Goal: Book appointment/travel/reservation

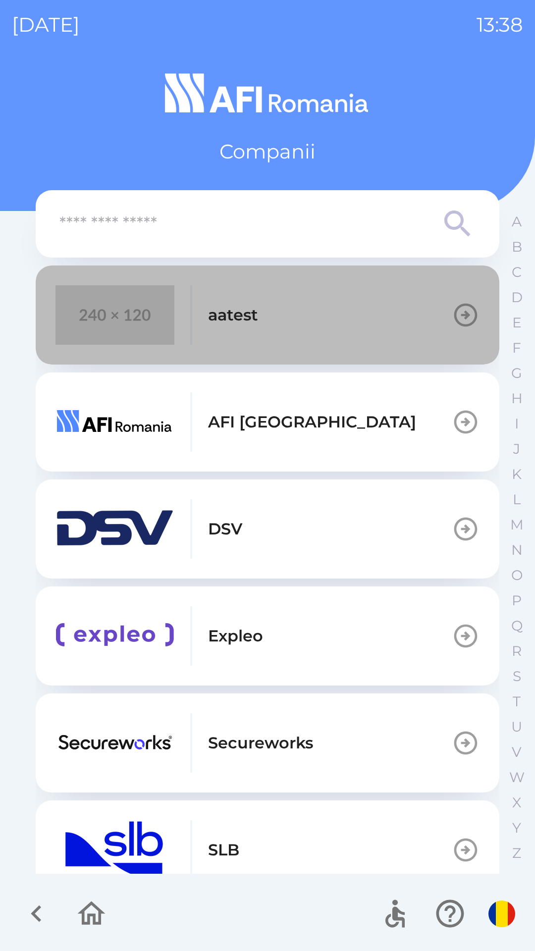
click at [375, 316] on button "aatest" at bounding box center [268, 314] width 464 height 99
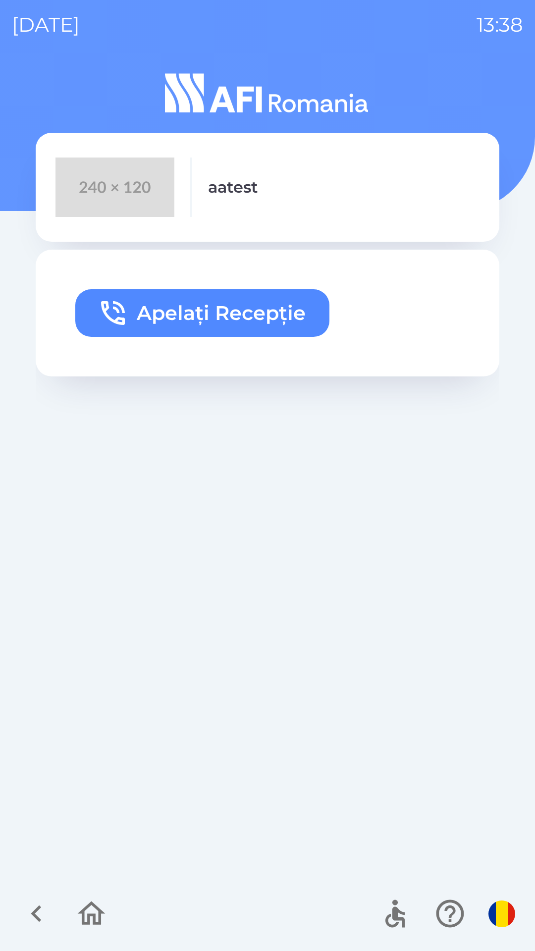
click at [283, 307] on button "Apelați Recepție" at bounding box center [202, 313] width 254 height 48
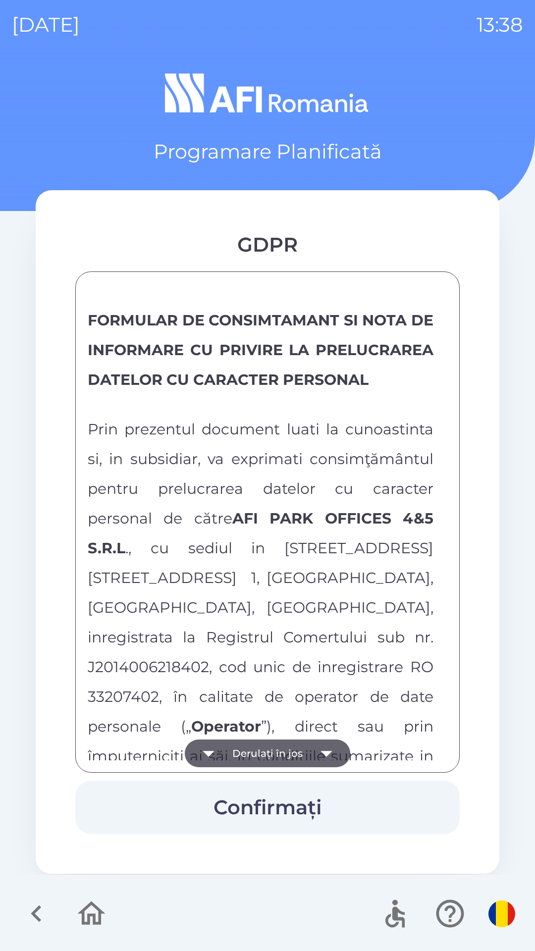
click at [282, 746] on button "Derulați în jos" at bounding box center [267, 753] width 165 height 28
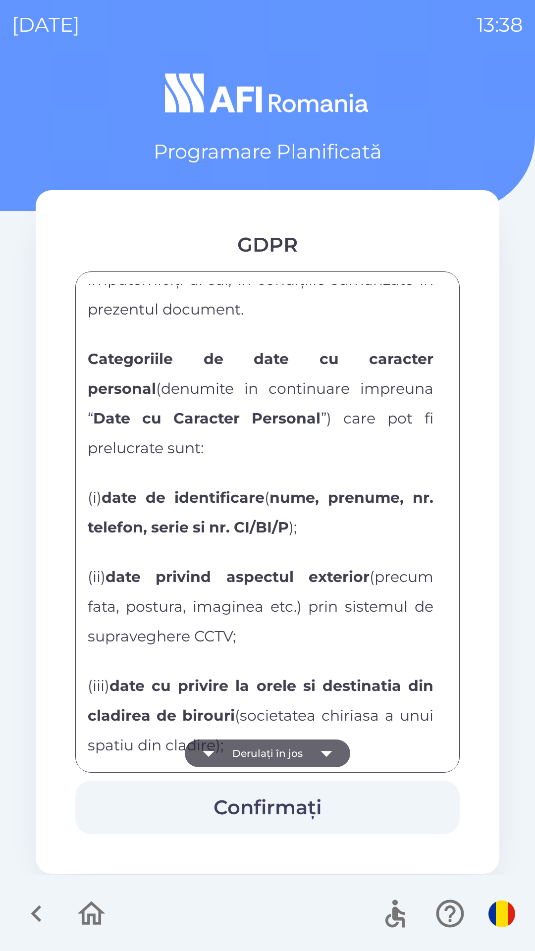
click at [279, 749] on button "Derulați în jos" at bounding box center [267, 753] width 165 height 28
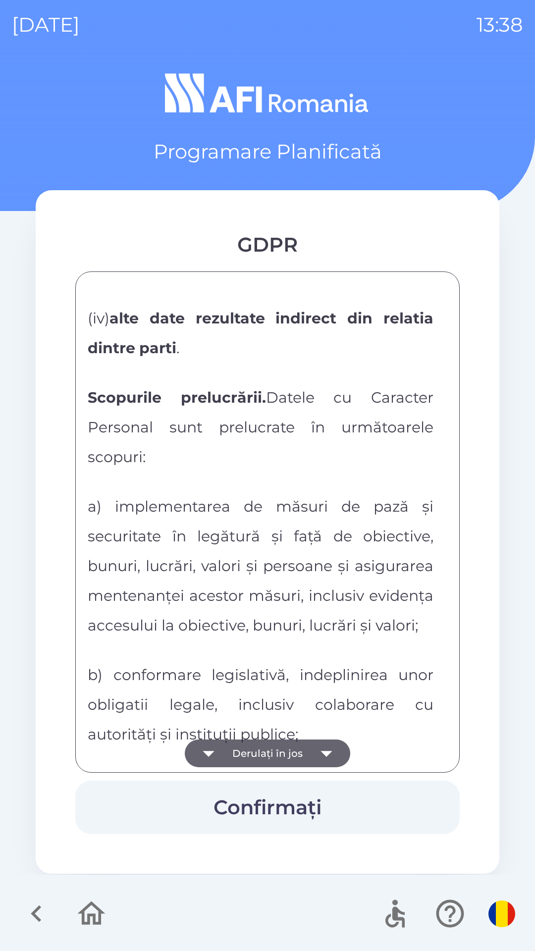
click at [277, 749] on button "Derulați în jos" at bounding box center [267, 753] width 165 height 28
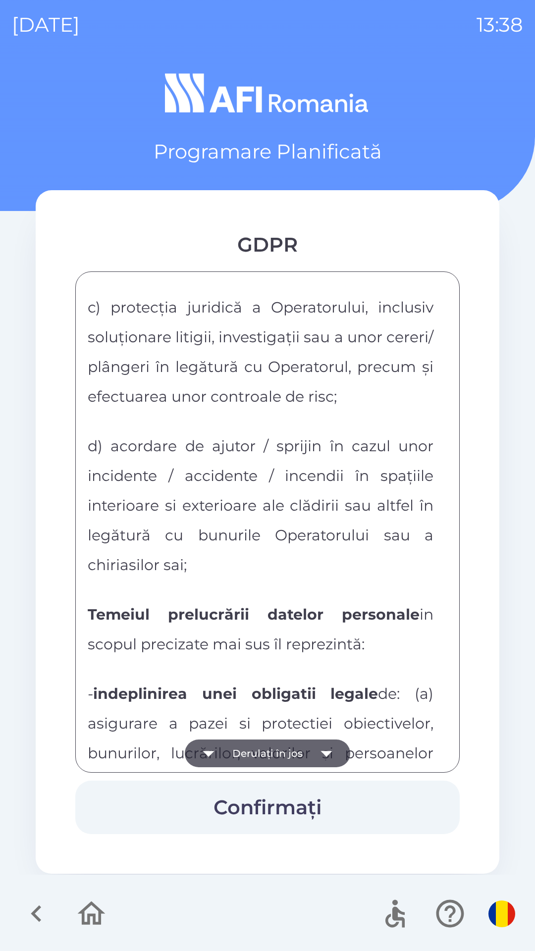
click at [272, 754] on button "Derulați în jos" at bounding box center [267, 753] width 165 height 28
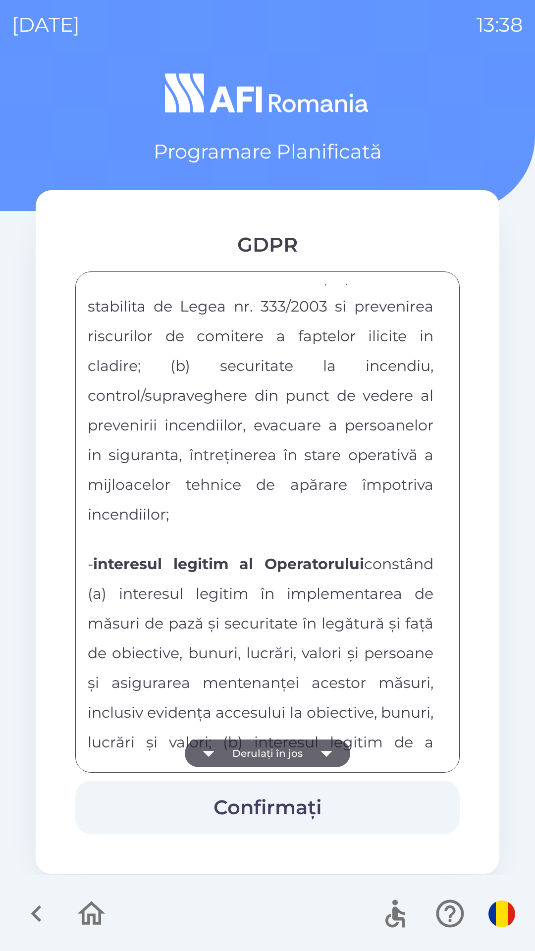
click at [274, 759] on button "Derulați în jos" at bounding box center [267, 753] width 165 height 28
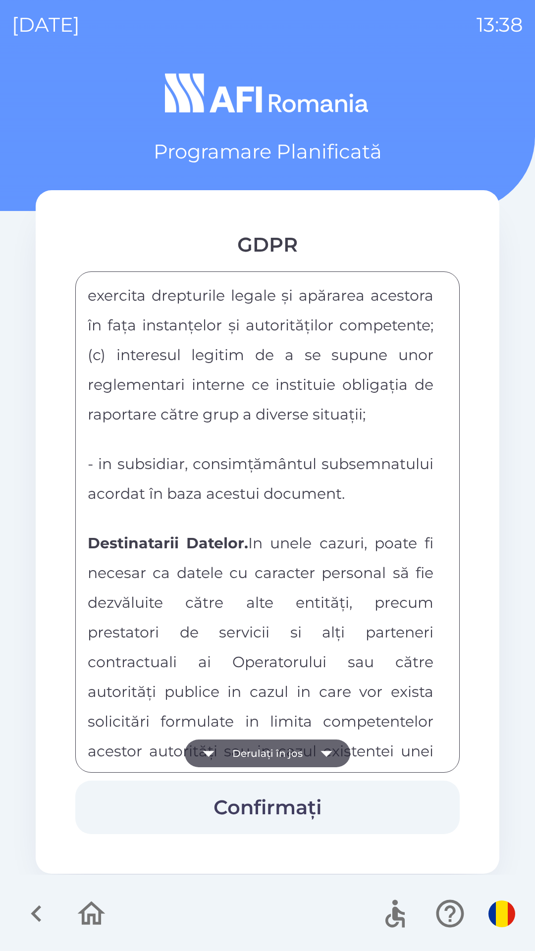
click at [272, 760] on button "Derulați în jos" at bounding box center [267, 753] width 165 height 28
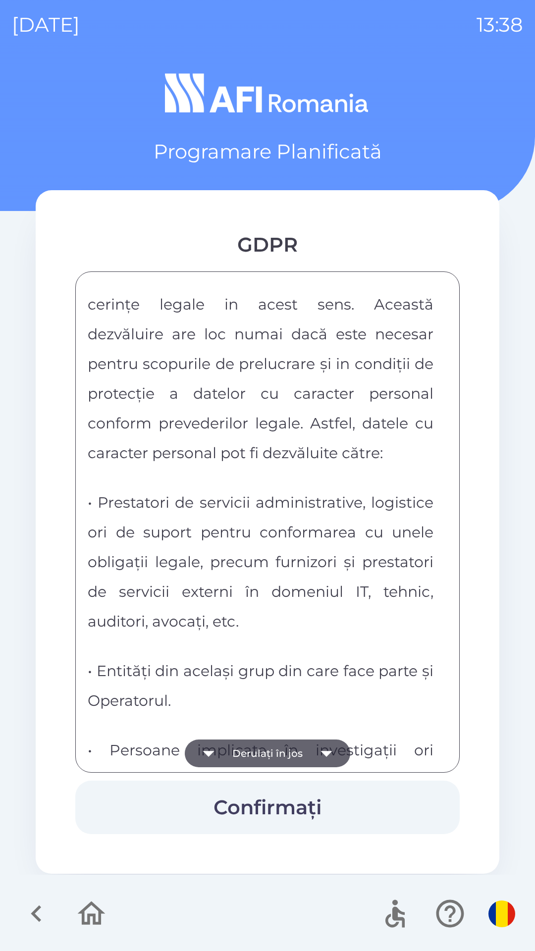
click at [272, 757] on button "Derulați în jos" at bounding box center [267, 753] width 165 height 28
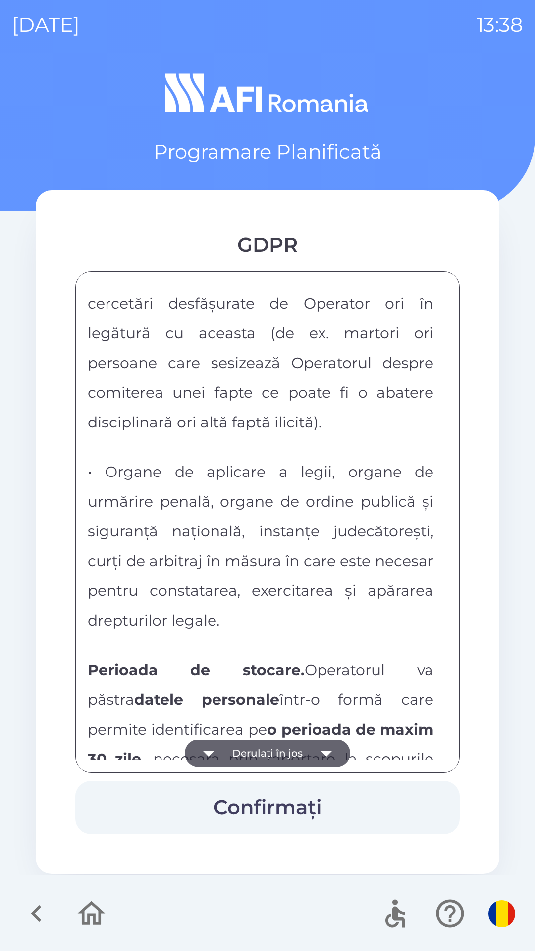
click at [273, 754] on button "Derulați în jos" at bounding box center [267, 753] width 165 height 28
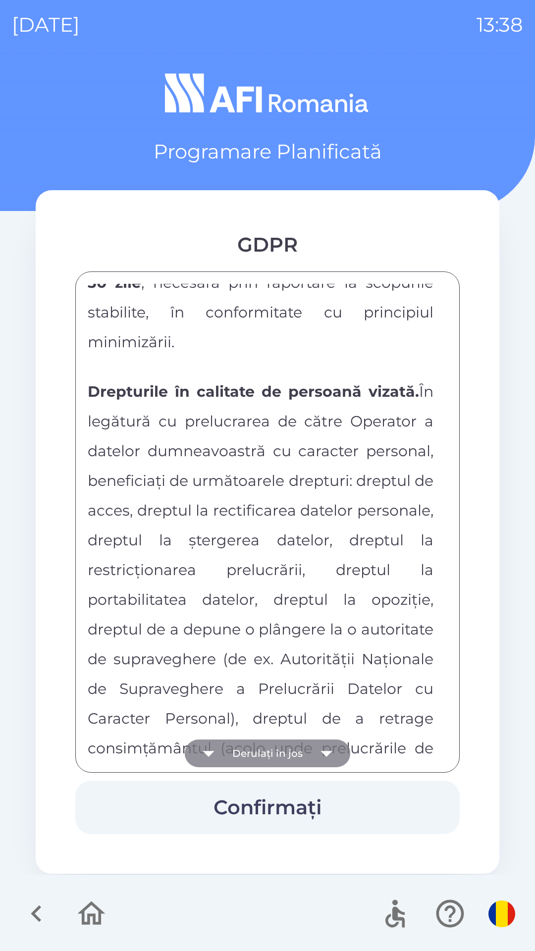
click at [274, 750] on button "Derulați în jos" at bounding box center [267, 753] width 165 height 28
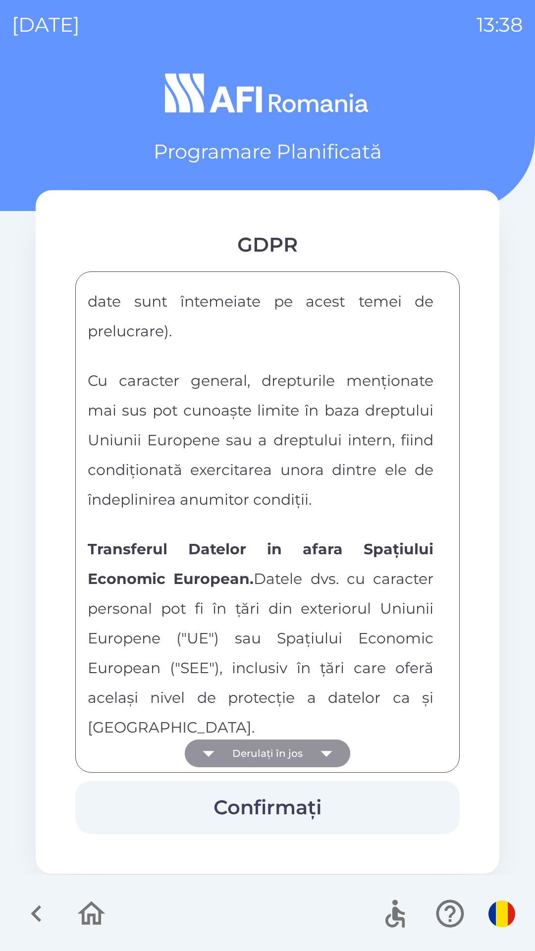
click at [279, 750] on button "Derulați în jos" at bounding box center [267, 753] width 165 height 28
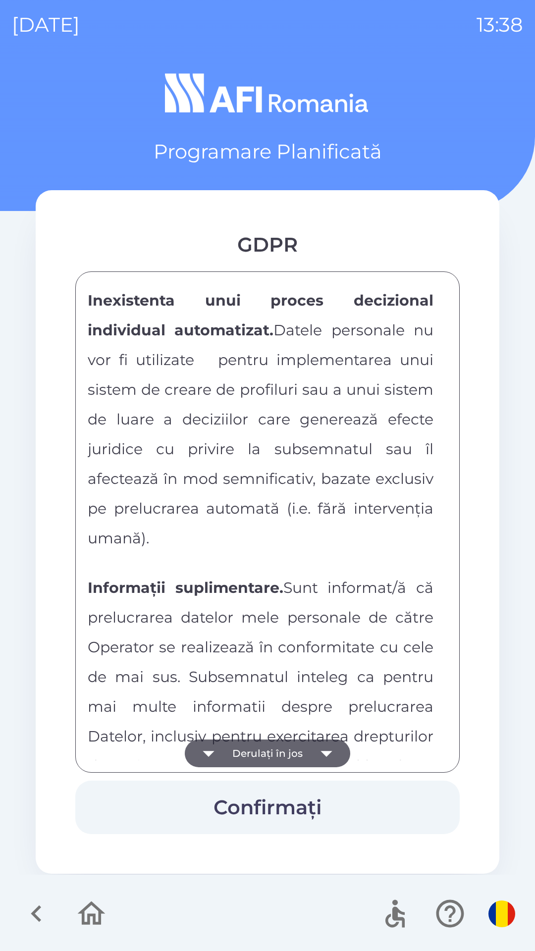
click at [274, 755] on button "Derulați în jos" at bounding box center [267, 753] width 165 height 28
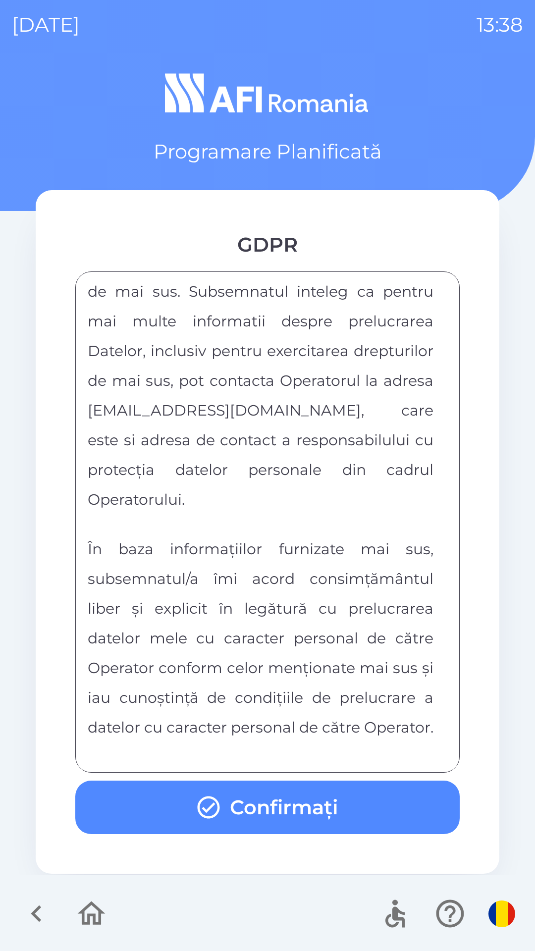
click at [274, 755] on div "FORMULAR DE CONSIMTAMANT SI NOTA DE INFORMARE CU PRIVIRE LA PRELUCRAREA DATELOR…" at bounding box center [268, 522] width 360 height 476
click at [273, 749] on div "FORMULAR DE CONSIMTAMANT SI NOTA DE INFORMARE CU PRIVIRE LA PRELUCRAREA DATELOR…" at bounding box center [268, 522] width 360 height 476
click at [283, 799] on button "Confirmați" at bounding box center [267, 807] width 384 height 53
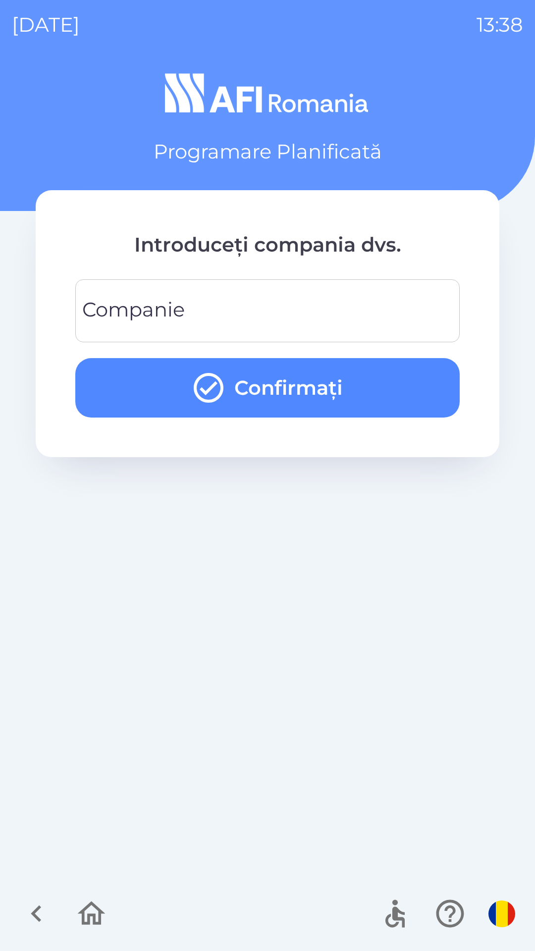
click at [393, 316] on input "Companie" at bounding box center [267, 310] width 361 height 39
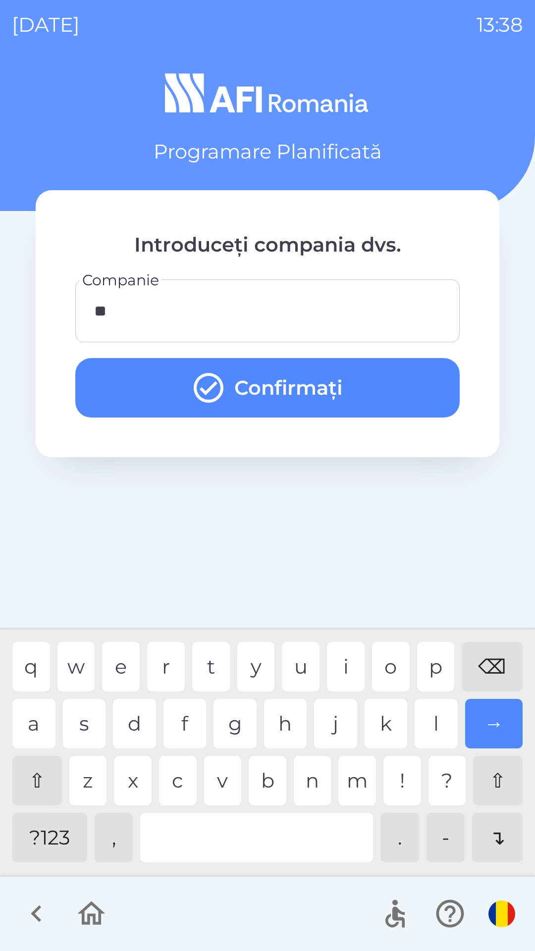
click at [47, 668] on div "q" at bounding box center [31, 667] width 38 height 50
type input "***"
click at [82, 671] on div "w" at bounding box center [76, 667] width 38 height 50
click at [379, 374] on button "Confirmați" at bounding box center [267, 387] width 384 height 59
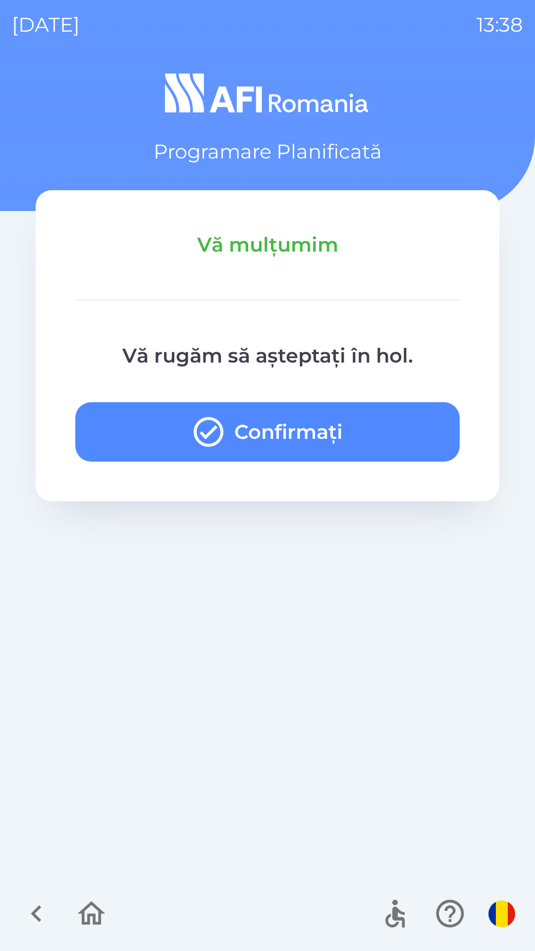
click at [102, 918] on icon "button" at bounding box center [91, 913] width 33 height 33
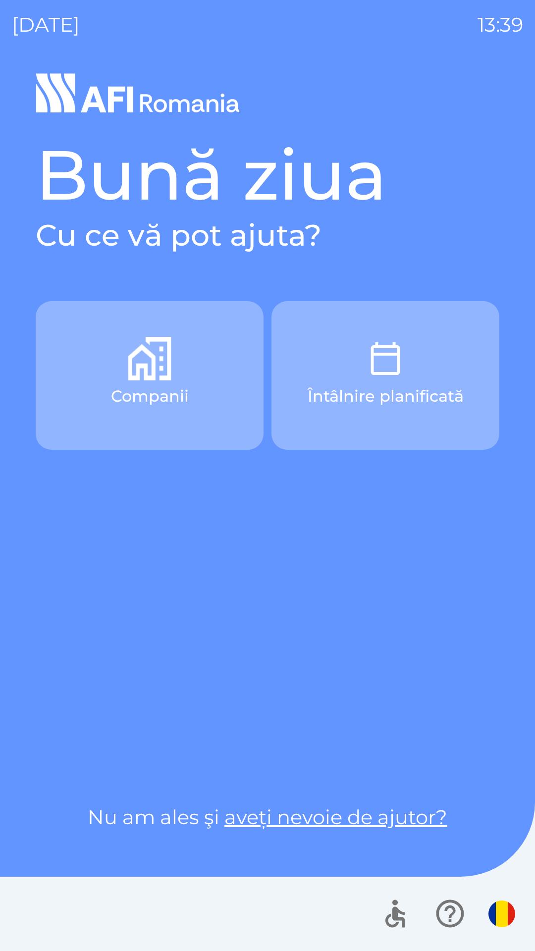
click at [460, 413] on button "Întâlnire planificată" at bounding box center [385, 375] width 228 height 149
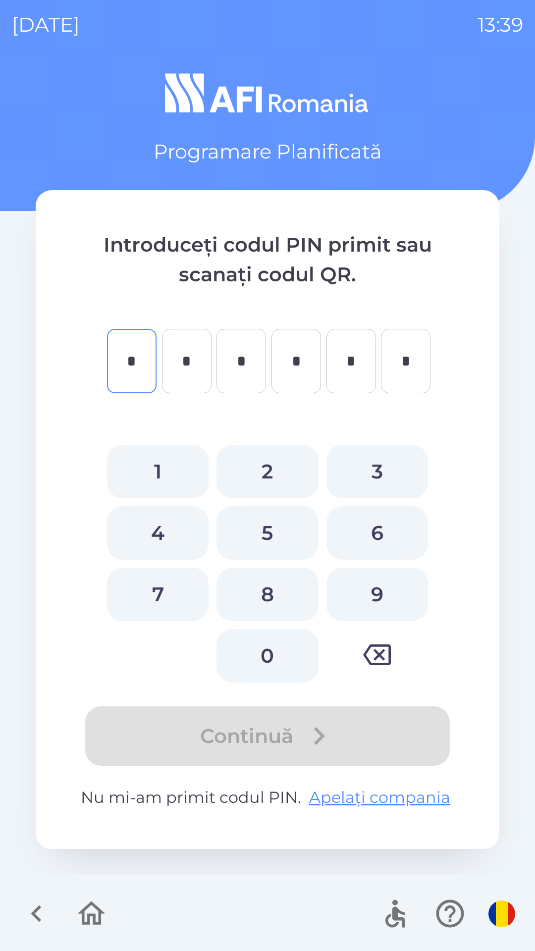
click at [107, 902] on icon "button" at bounding box center [91, 913] width 33 height 33
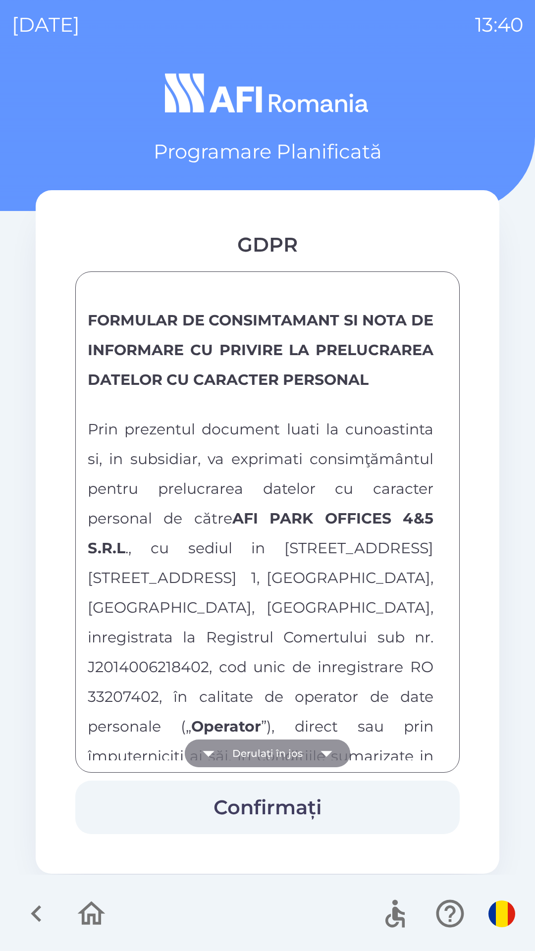
click at [263, 750] on button "Derulați în jos" at bounding box center [267, 753] width 165 height 28
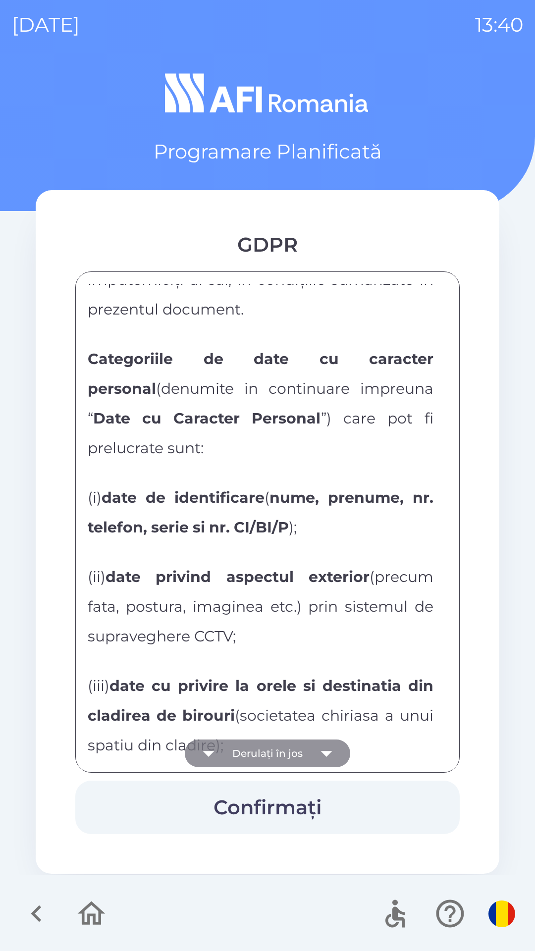
click at [271, 757] on button "Derulați în jos" at bounding box center [267, 753] width 165 height 28
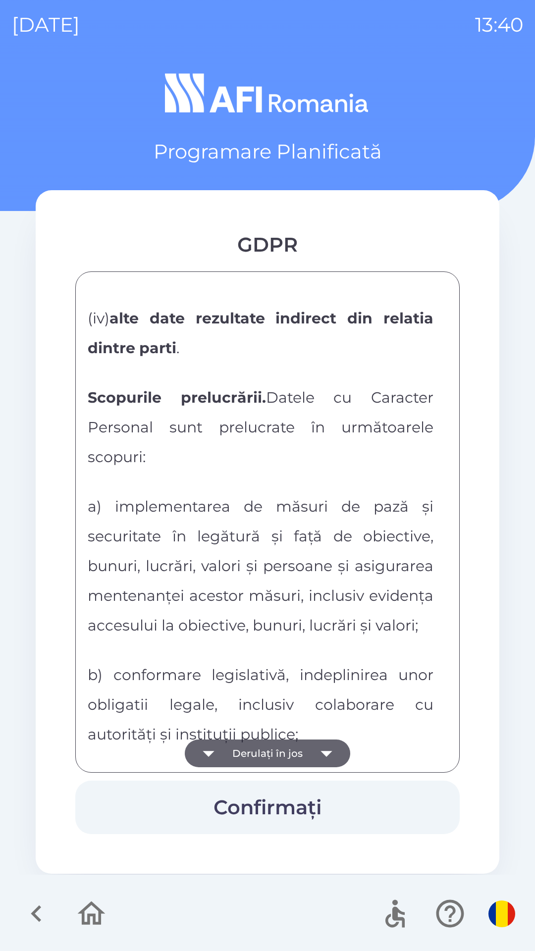
click at [270, 752] on button "Derulați în jos" at bounding box center [267, 753] width 165 height 28
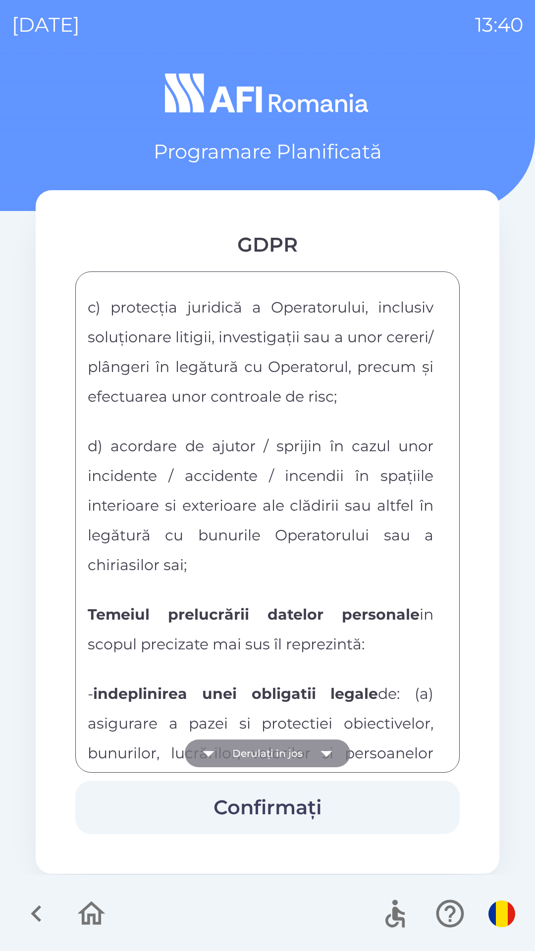
click at [271, 759] on button "Derulați în jos" at bounding box center [267, 753] width 165 height 28
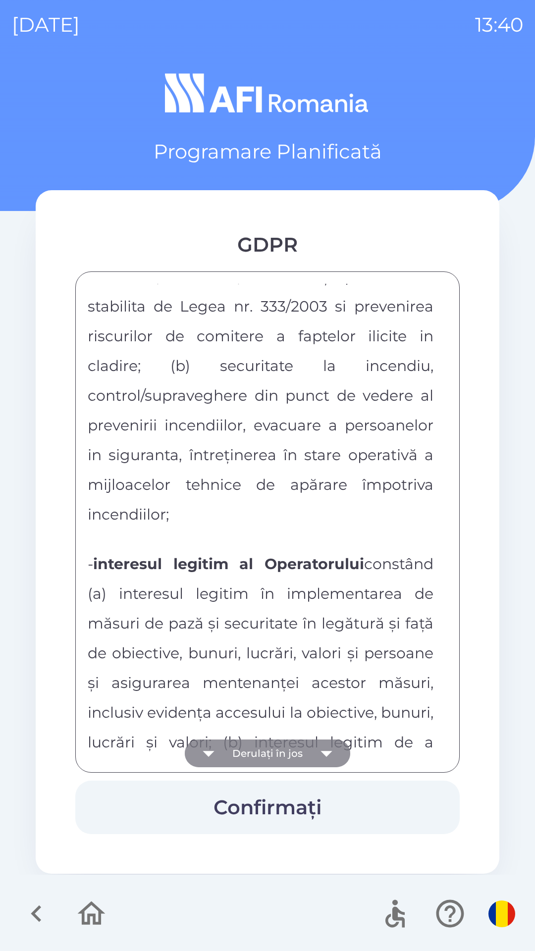
click at [273, 758] on button "Derulați în jos" at bounding box center [267, 753] width 165 height 28
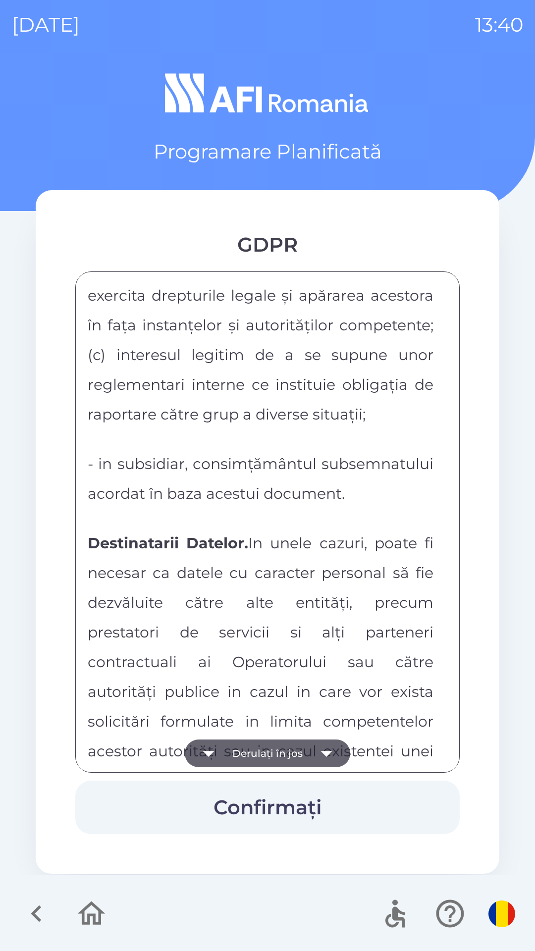
click at [279, 754] on button "Derulați în jos" at bounding box center [267, 753] width 165 height 28
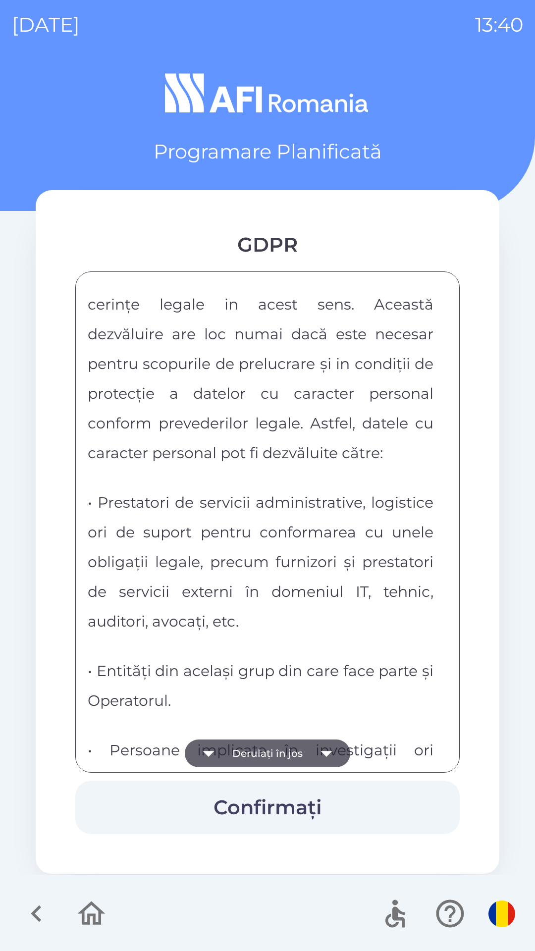
click at [279, 758] on button "Derulați în jos" at bounding box center [267, 753] width 165 height 28
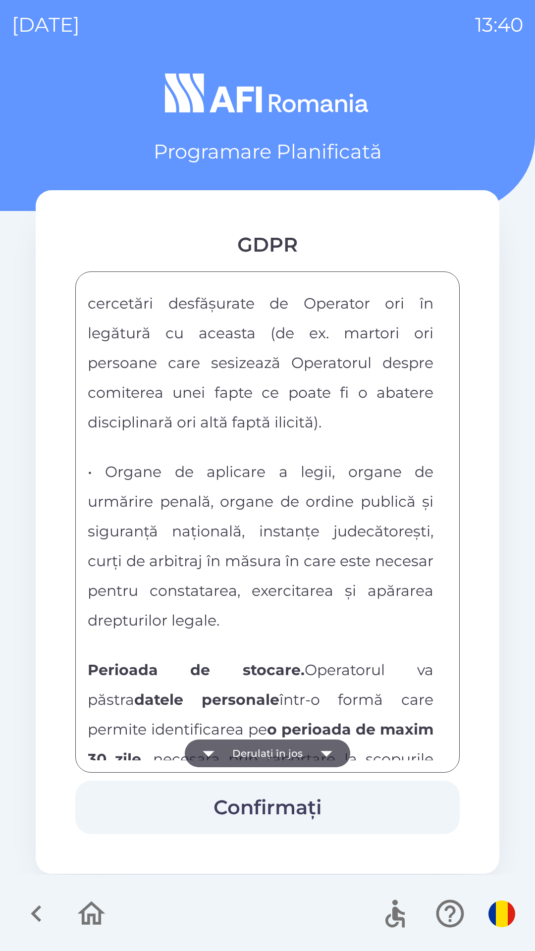
click at [278, 758] on button "Derulați în jos" at bounding box center [267, 753] width 165 height 28
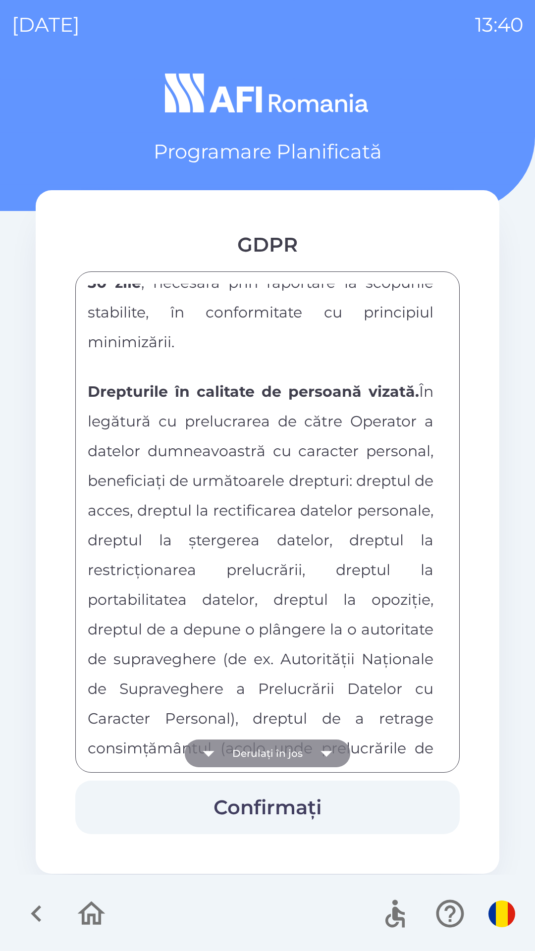
click at [279, 755] on button "Derulați în jos" at bounding box center [267, 753] width 165 height 28
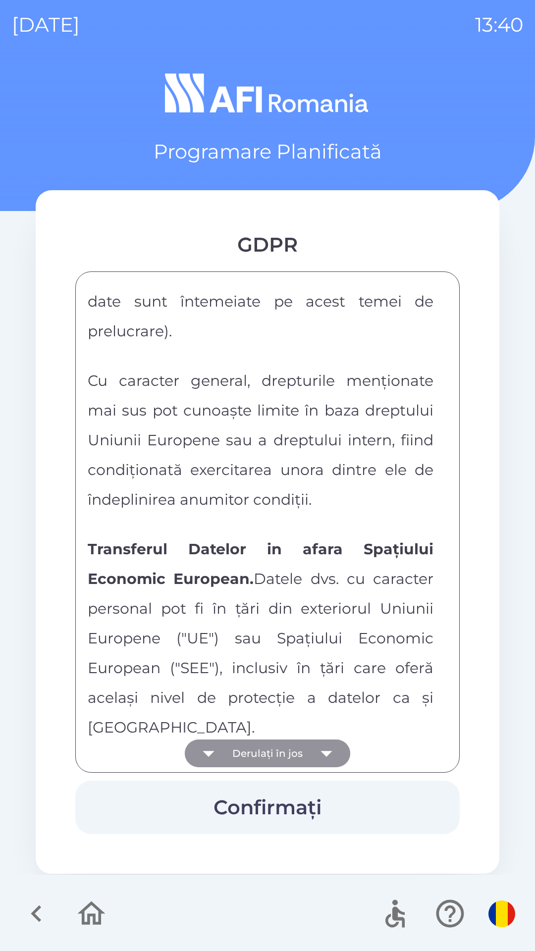
click at [278, 755] on button "Derulați în jos" at bounding box center [267, 753] width 165 height 28
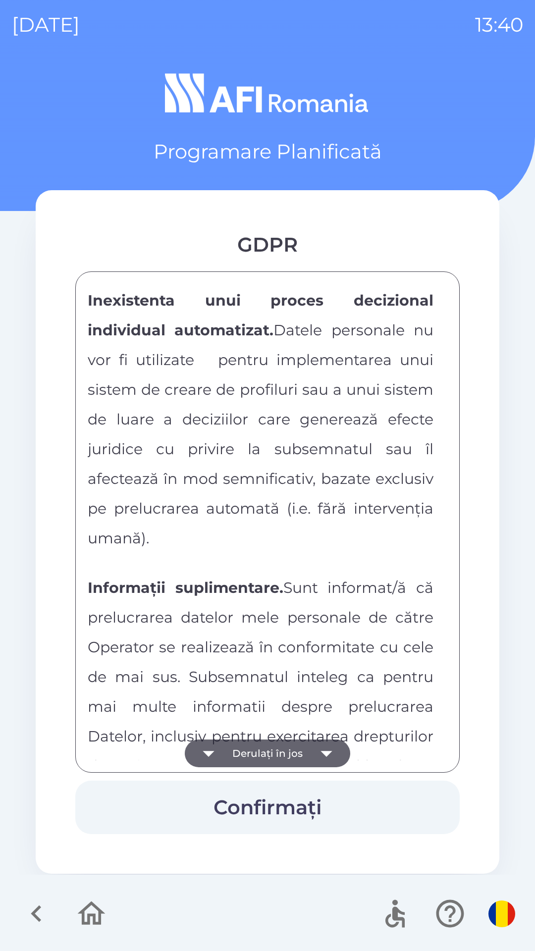
click at [281, 752] on button "Derulați în jos" at bounding box center [267, 753] width 165 height 28
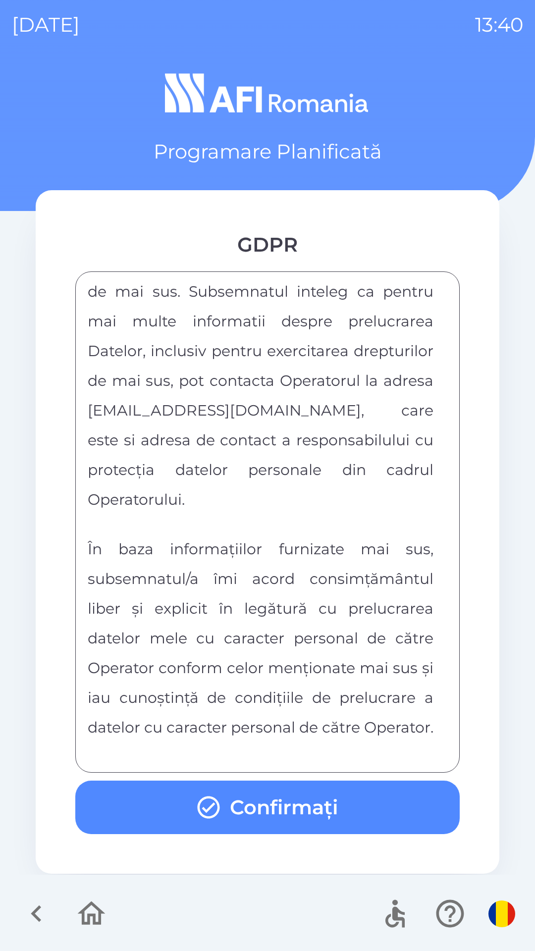
click at [277, 751] on div "FORMULAR DE CONSIMTAMANT SI NOTA DE INFORMARE CU PRIVIRE LA PRELUCRAREA DATELOR…" at bounding box center [268, 522] width 360 height 476
click at [281, 749] on div "FORMULAR DE CONSIMTAMANT SI NOTA DE INFORMARE CU PRIVIRE LA PRELUCRAREA DATELOR…" at bounding box center [268, 522] width 360 height 476
click at [284, 801] on button "Confirmați" at bounding box center [267, 807] width 384 height 53
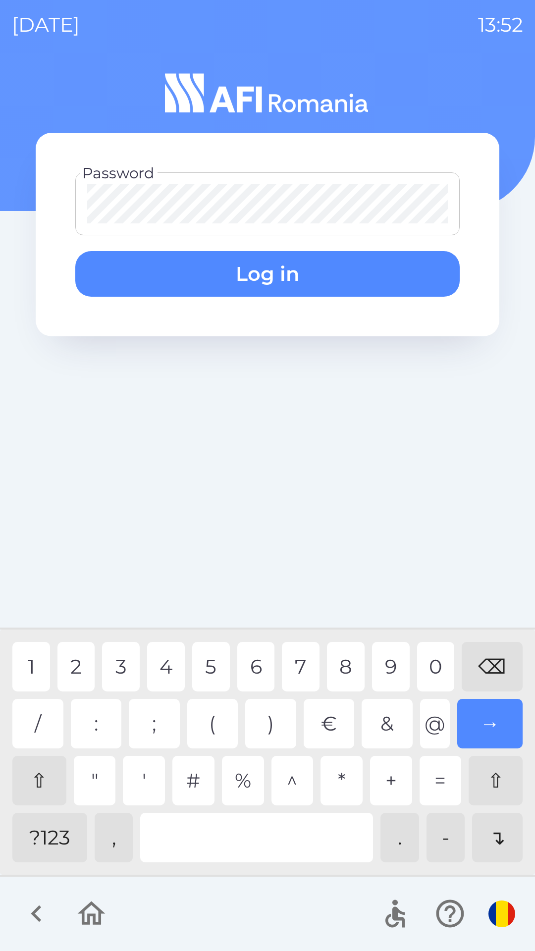
click at [209, 661] on div "5" at bounding box center [211, 667] width 38 height 50
click at [168, 664] on div "4" at bounding box center [166, 667] width 38 height 50
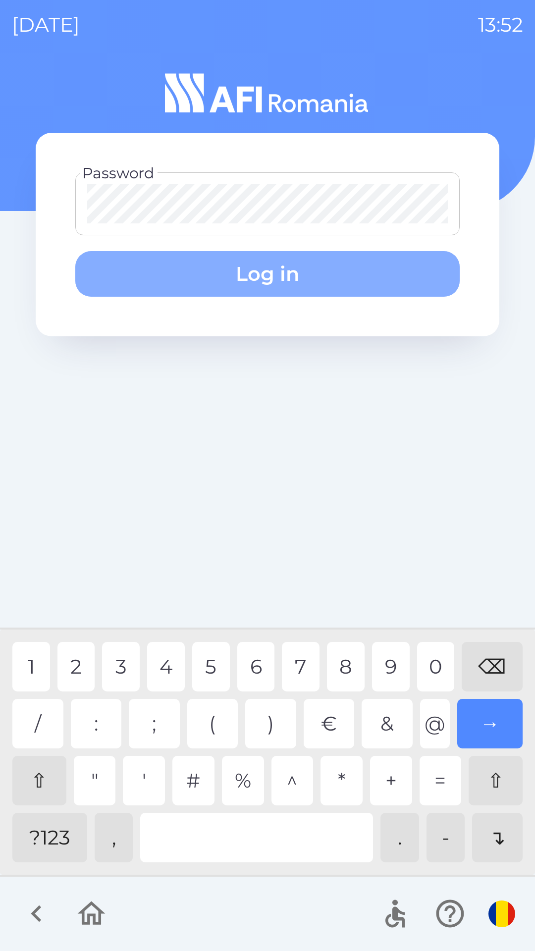
click at [339, 280] on button "Log in" at bounding box center [267, 274] width 384 height 46
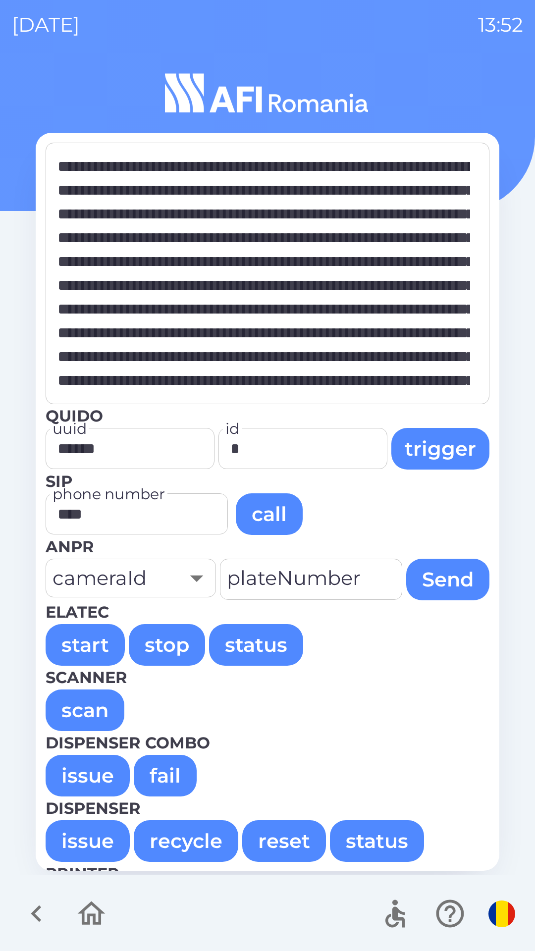
click at [90, 777] on button "issue" at bounding box center [88, 776] width 84 height 42
click at [87, 771] on button "issue" at bounding box center [88, 776] width 84 height 42
click at [90, 772] on button "issue" at bounding box center [88, 776] width 84 height 42
click at [93, 776] on button "issue" at bounding box center [88, 776] width 84 height 42
click at [98, 778] on button "issue" at bounding box center [88, 776] width 84 height 42
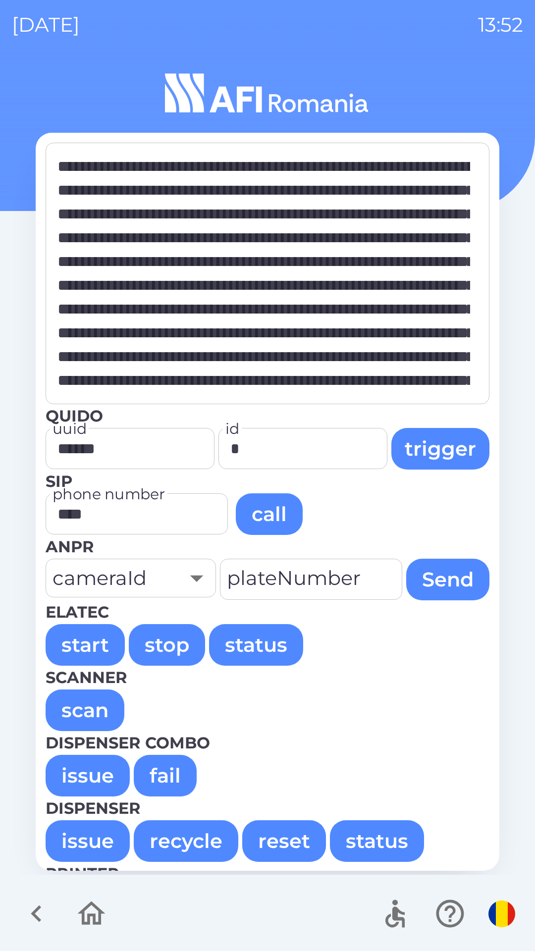
click at [98, 778] on button "issue" at bounding box center [88, 776] width 84 height 42
click at [96, 777] on button "issue" at bounding box center [88, 776] width 84 height 42
click at [92, 775] on button "issue" at bounding box center [88, 776] width 84 height 42
click at [91, 774] on button "issue" at bounding box center [88, 776] width 84 height 42
click at [90, 772] on button "issue" at bounding box center [88, 776] width 84 height 42
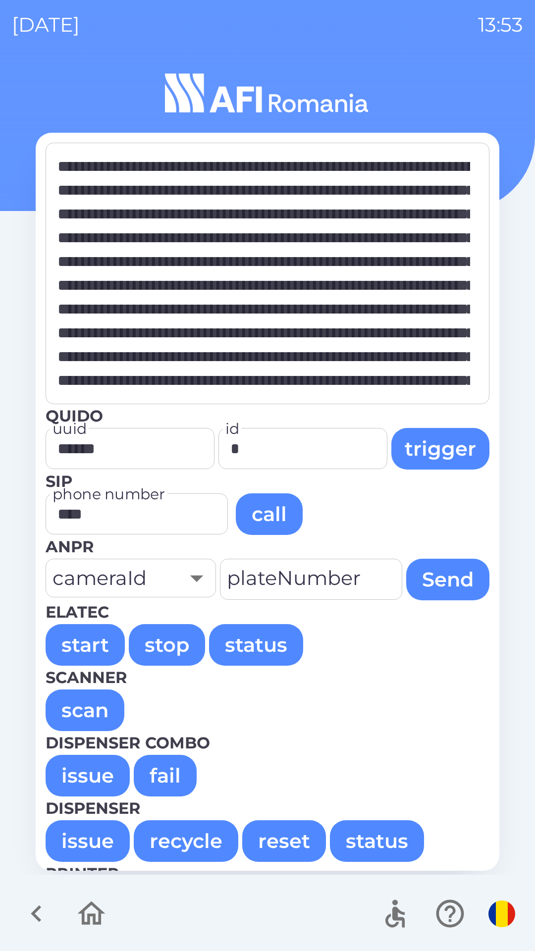
click at [86, 775] on button "issue" at bounding box center [88, 776] width 84 height 42
click at [88, 772] on button "issue" at bounding box center [88, 776] width 84 height 42
click at [90, 772] on button "issue" at bounding box center [88, 776] width 84 height 42
click at [91, 773] on button "issue" at bounding box center [88, 776] width 84 height 42
click at [92, 772] on button "issue" at bounding box center [88, 776] width 84 height 42
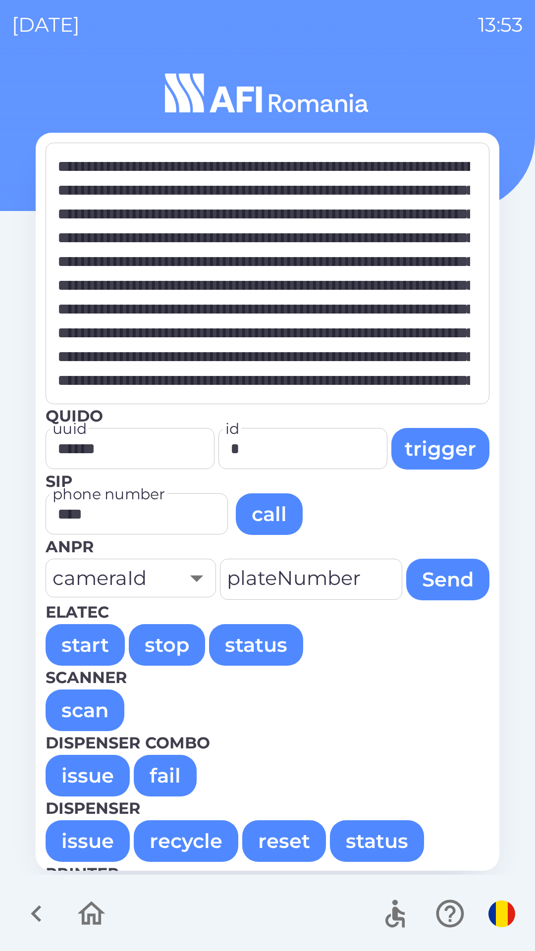
click at [94, 775] on button "issue" at bounding box center [88, 776] width 84 height 42
click at [91, 772] on button "issue" at bounding box center [88, 776] width 84 height 42
click at [94, 771] on button "issue" at bounding box center [88, 776] width 84 height 42
click at [91, 774] on button "issue" at bounding box center [88, 776] width 84 height 42
click at [90, 771] on button "issue" at bounding box center [88, 776] width 84 height 42
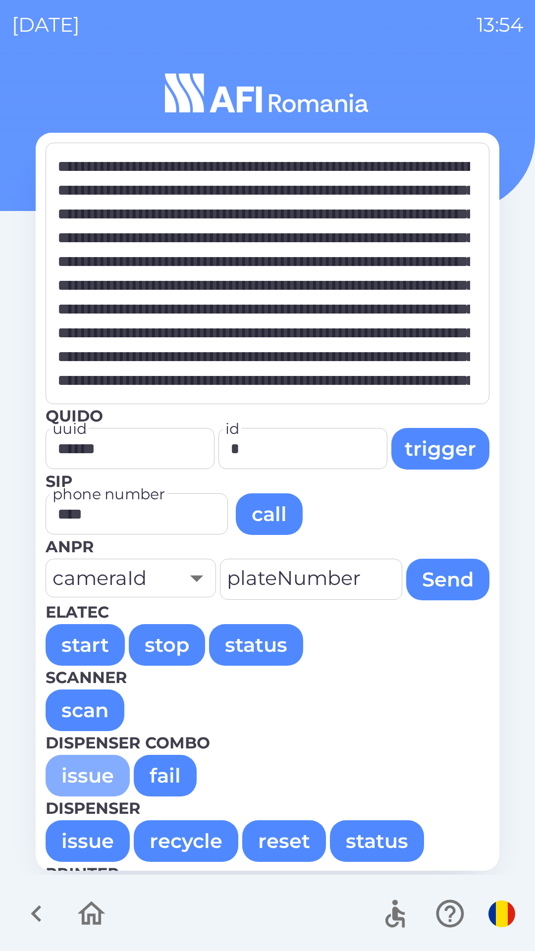
click at [71, 781] on button "issue" at bounding box center [88, 776] width 84 height 42
click at [74, 779] on button "issue" at bounding box center [88, 776] width 84 height 42
click at [72, 779] on button "issue" at bounding box center [88, 776] width 84 height 42
click at [71, 776] on button "issue" at bounding box center [88, 776] width 84 height 42
click at [74, 779] on button "issue" at bounding box center [88, 776] width 84 height 42
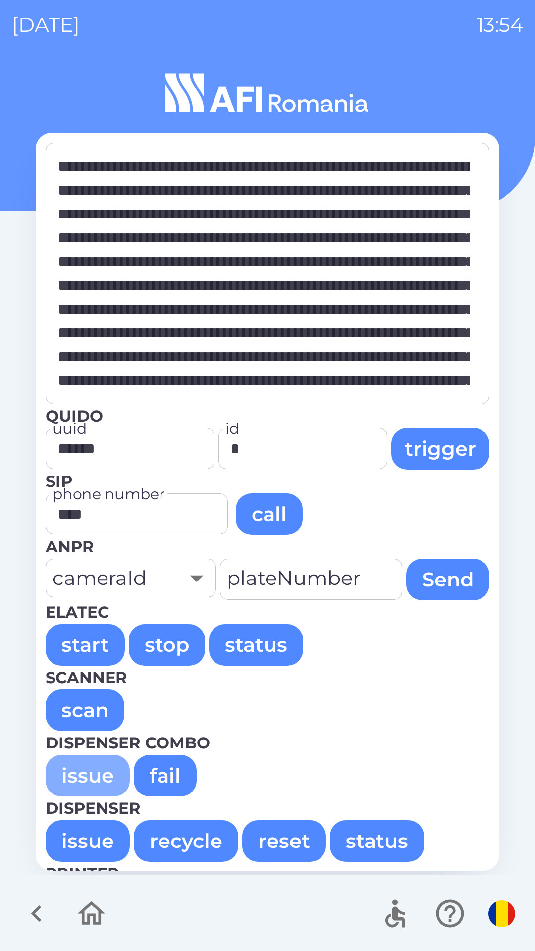
click at [73, 777] on button "issue" at bounding box center [88, 776] width 84 height 42
click at [76, 779] on button "issue" at bounding box center [88, 776] width 84 height 42
click at [76, 777] on button "issue" at bounding box center [88, 776] width 84 height 42
click at [78, 781] on button "issue" at bounding box center [88, 776] width 84 height 42
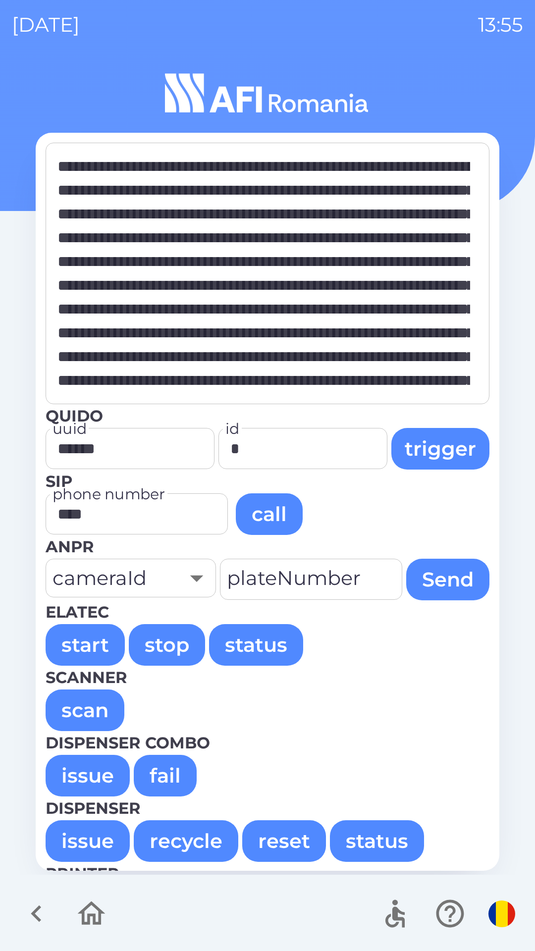
click at [92, 774] on button "issue" at bounding box center [88, 776] width 84 height 42
click at [97, 769] on button "issue" at bounding box center [88, 776] width 84 height 42
click at [98, 773] on button "issue" at bounding box center [88, 776] width 84 height 42
click at [97, 771] on button "issue" at bounding box center [88, 776] width 84 height 42
click at [99, 775] on button "issue" at bounding box center [88, 776] width 84 height 42
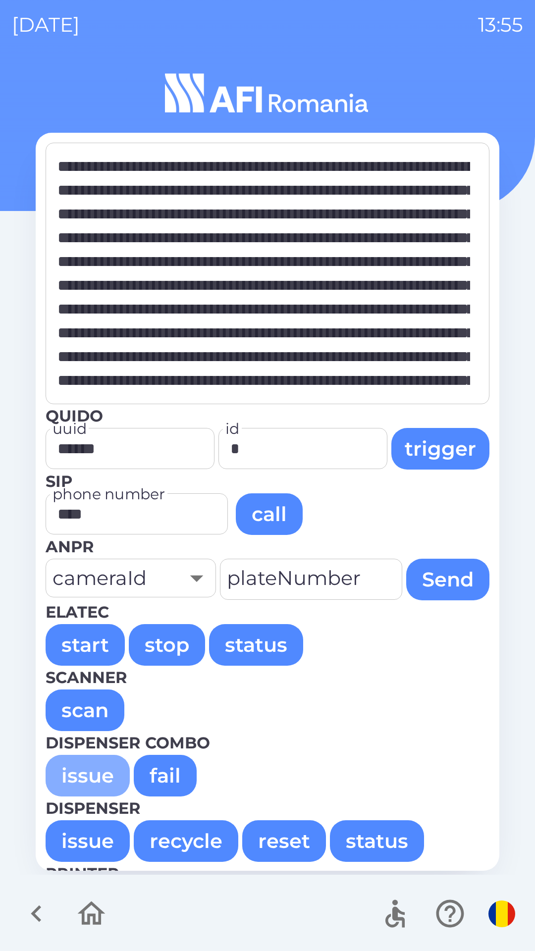
click at [99, 774] on button "issue" at bounding box center [88, 776] width 84 height 42
click at [97, 773] on button "issue" at bounding box center [88, 776] width 84 height 42
click at [95, 772] on button "issue" at bounding box center [88, 776] width 84 height 42
click at [95, 771] on button "issue" at bounding box center [88, 776] width 84 height 42
click at [92, 771] on button "issue" at bounding box center [88, 776] width 84 height 42
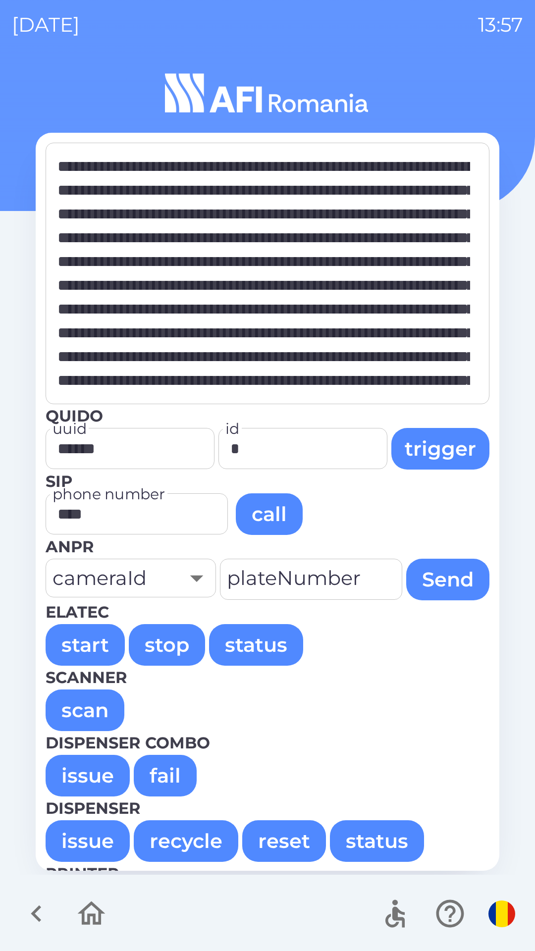
click at [86, 777] on button "issue" at bounding box center [88, 776] width 84 height 42
click at [88, 776] on button "issue" at bounding box center [88, 776] width 84 height 42
click at [91, 775] on button "issue" at bounding box center [88, 776] width 84 height 42
click at [92, 778] on button "issue" at bounding box center [88, 776] width 84 height 42
click at [92, 776] on button "issue" at bounding box center [88, 776] width 84 height 42
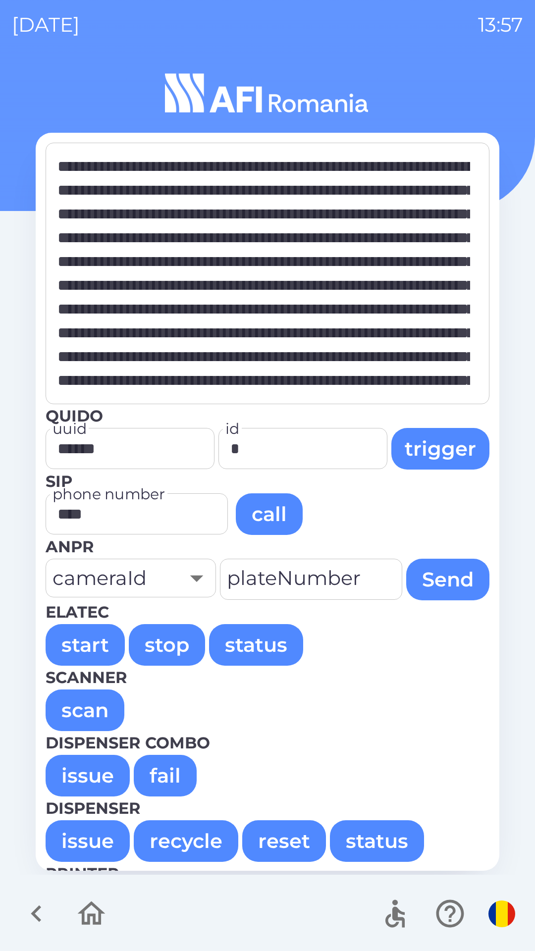
click at [91, 776] on button "issue" at bounding box center [88, 776] width 84 height 42
click at [90, 775] on button "issue" at bounding box center [88, 776] width 84 height 42
click at [90, 772] on button "issue" at bounding box center [88, 776] width 84 height 42
click at [89, 775] on button "issue" at bounding box center [88, 776] width 84 height 42
click at [89, 772] on button "issue" at bounding box center [88, 776] width 84 height 42
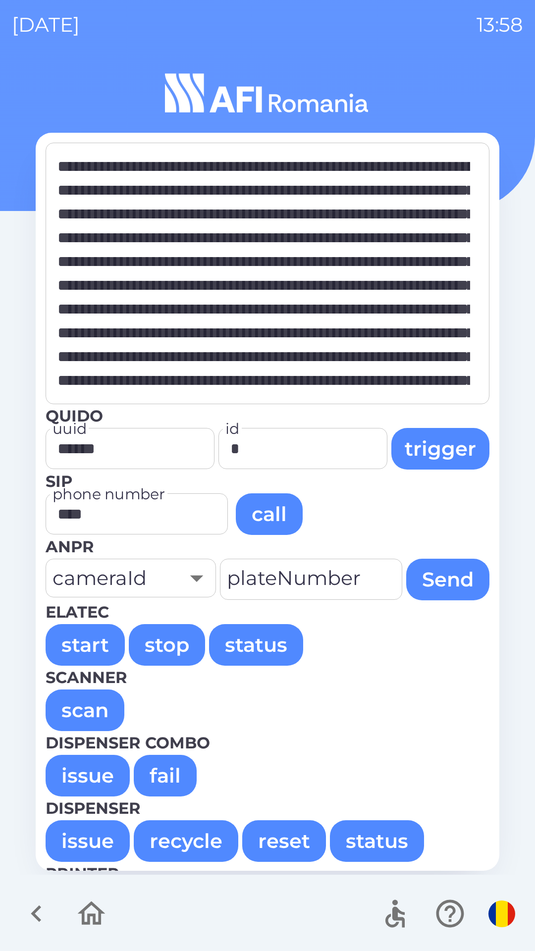
click at [62, 775] on button "issue" at bounding box center [88, 776] width 84 height 42
click at [67, 777] on button "issue" at bounding box center [88, 776] width 84 height 42
click at [69, 774] on button "issue" at bounding box center [88, 776] width 84 height 42
click at [72, 780] on button "issue" at bounding box center [88, 776] width 84 height 42
click at [70, 774] on button "issue" at bounding box center [88, 776] width 84 height 42
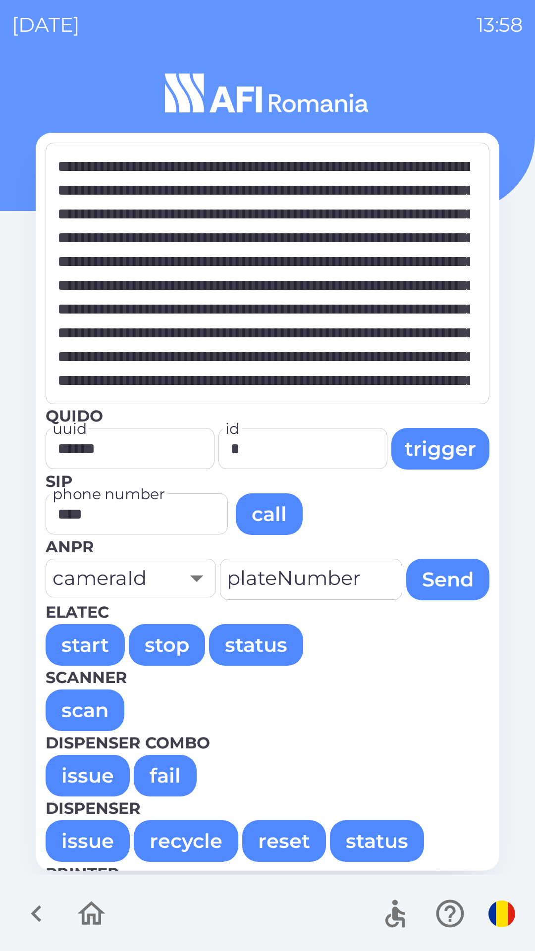
click at [71, 776] on button "issue" at bounding box center [88, 776] width 84 height 42
click at [70, 775] on button "issue" at bounding box center [88, 776] width 84 height 42
click at [72, 778] on button "issue" at bounding box center [88, 776] width 84 height 42
click at [71, 776] on button "issue" at bounding box center [88, 776] width 84 height 42
click at [71, 774] on button "issue" at bounding box center [88, 776] width 84 height 42
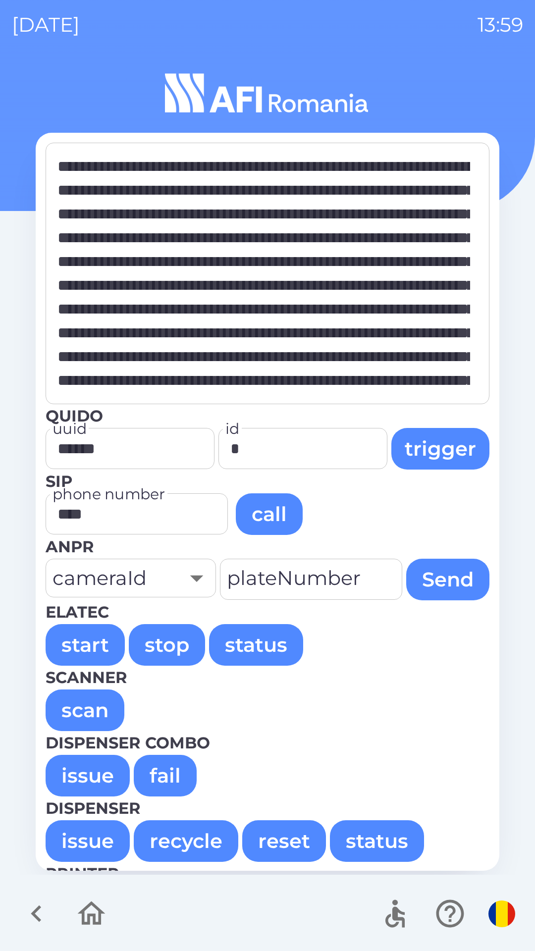
click at [88, 777] on button "issue" at bounding box center [88, 776] width 84 height 42
click at [89, 777] on button "issue" at bounding box center [88, 776] width 84 height 42
click at [95, 773] on button "issue" at bounding box center [88, 776] width 84 height 42
click at [92, 778] on button "issue" at bounding box center [88, 776] width 84 height 42
click at [96, 777] on button "issue" at bounding box center [88, 776] width 84 height 42
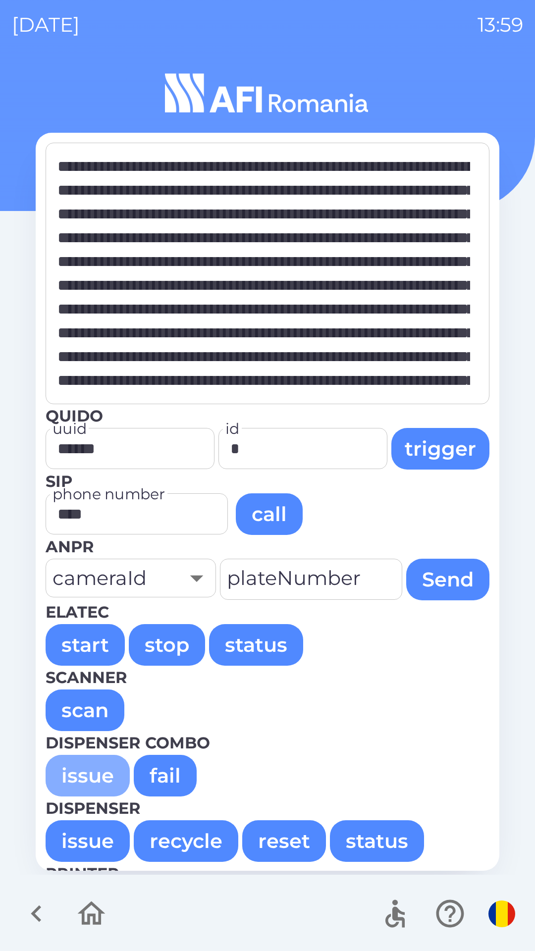
click at [95, 776] on button "issue" at bounding box center [88, 776] width 84 height 42
click at [97, 774] on button "issue" at bounding box center [88, 776] width 84 height 42
click at [96, 776] on button "issue" at bounding box center [88, 776] width 84 height 42
click at [96, 775] on button "issue" at bounding box center [88, 776] width 84 height 42
click at [92, 775] on button "issue" at bounding box center [88, 776] width 84 height 42
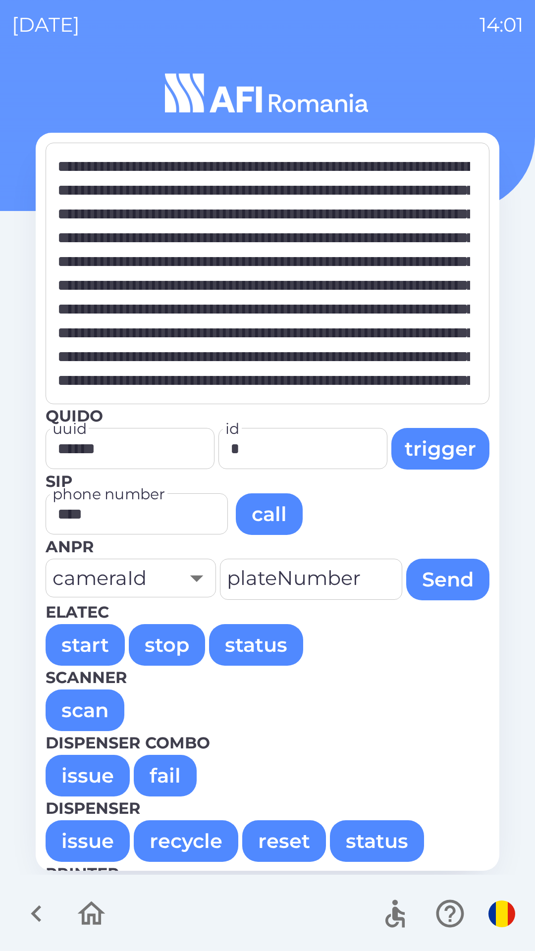
click at [70, 776] on button "issue" at bounding box center [88, 776] width 84 height 42
click at [71, 775] on button "issue" at bounding box center [88, 776] width 84 height 42
click at [70, 772] on button "issue" at bounding box center [88, 776] width 84 height 42
click at [70, 777] on button "issue" at bounding box center [88, 776] width 84 height 42
click at [71, 776] on button "issue" at bounding box center [88, 776] width 84 height 42
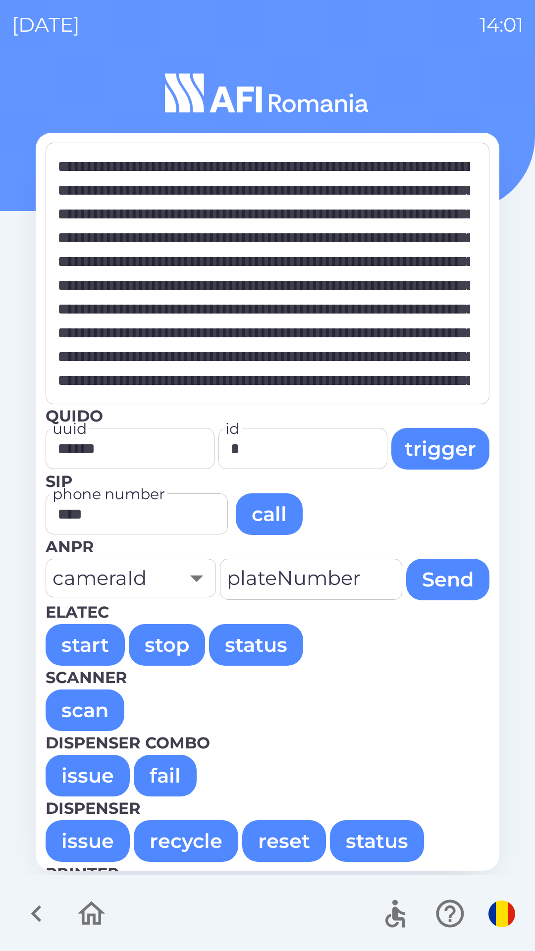
click at [71, 774] on button "issue" at bounding box center [88, 776] width 84 height 42
click at [73, 777] on button "issue" at bounding box center [88, 776] width 84 height 42
click at [73, 776] on button "issue" at bounding box center [88, 776] width 84 height 42
click at [72, 775] on button "issue" at bounding box center [88, 776] width 84 height 42
click at [72, 774] on button "issue" at bounding box center [88, 776] width 84 height 42
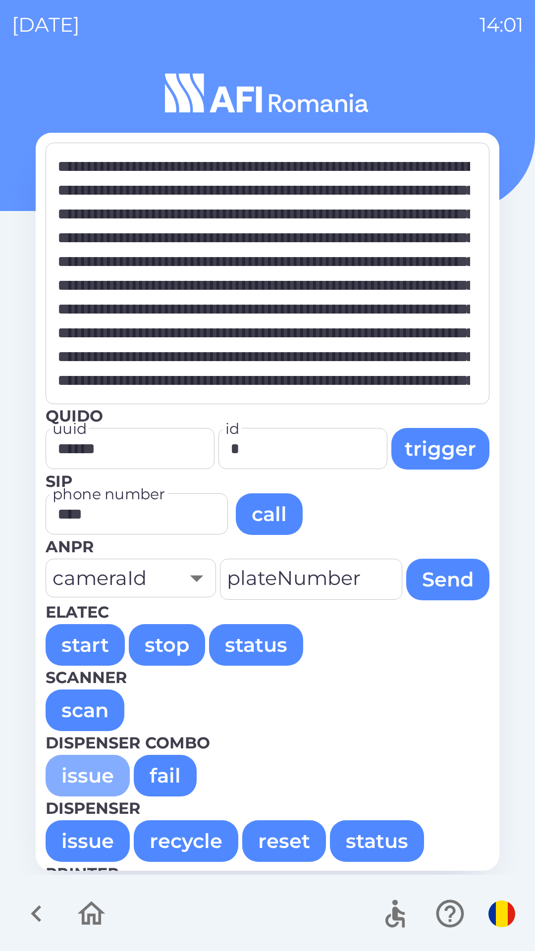
click at [71, 772] on button "issue" at bounding box center [88, 776] width 84 height 42
click at [93, 768] on button "issue" at bounding box center [88, 776] width 84 height 42
click at [97, 778] on button "issue" at bounding box center [88, 776] width 84 height 42
click at [98, 777] on button "issue" at bounding box center [88, 776] width 84 height 42
click at [81, 779] on button "issue" at bounding box center [88, 776] width 84 height 42
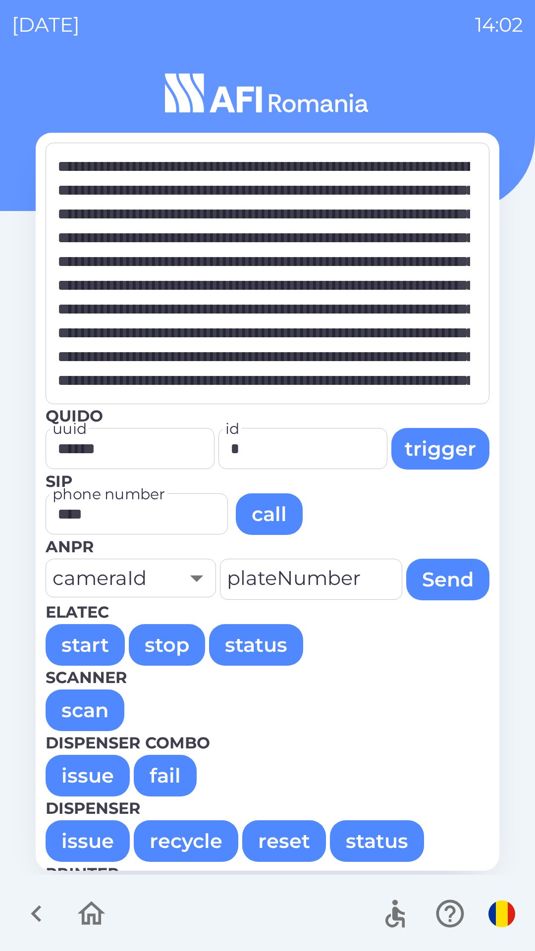
click at [81, 777] on button "issue" at bounding box center [88, 776] width 84 height 42
click at [85, 773] on button "issue" at bounding box center [88, 776] width 84 height 42
click at [82, 776] on button "issue" at bounding box center [88, 776] width 84 height 42
click at [71, 774] on button "issue" at bounding box center [88, 776] width 84 height 42
click at [80, 769] on button "issue" at bounding box center [88, 776] width 84 height 42
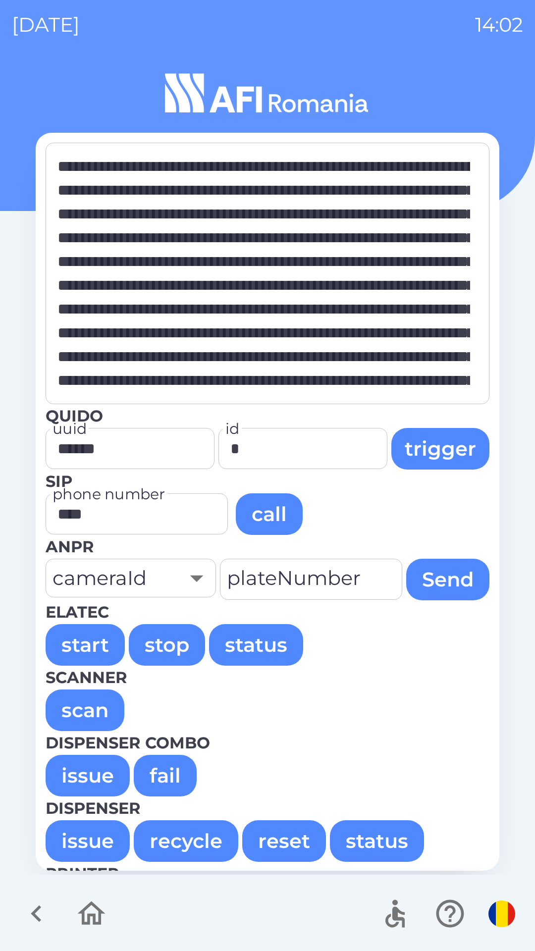
click at [81, 770] on button "issue" at bounding box center [88, 776] width 84 height 42
click at [92, 777] on button "issue" at bounding box center [88, 776] width 84 height 42
click at [96, 780] on button "issue" at bounding box center [88, 776] width 84 height 42
click at [96, 777] on button "issue" at bounding box center [88, 776] width 84 height 42
click at [99, 777] on button "issue" at bounding box center [88, 776] width 84 height 42
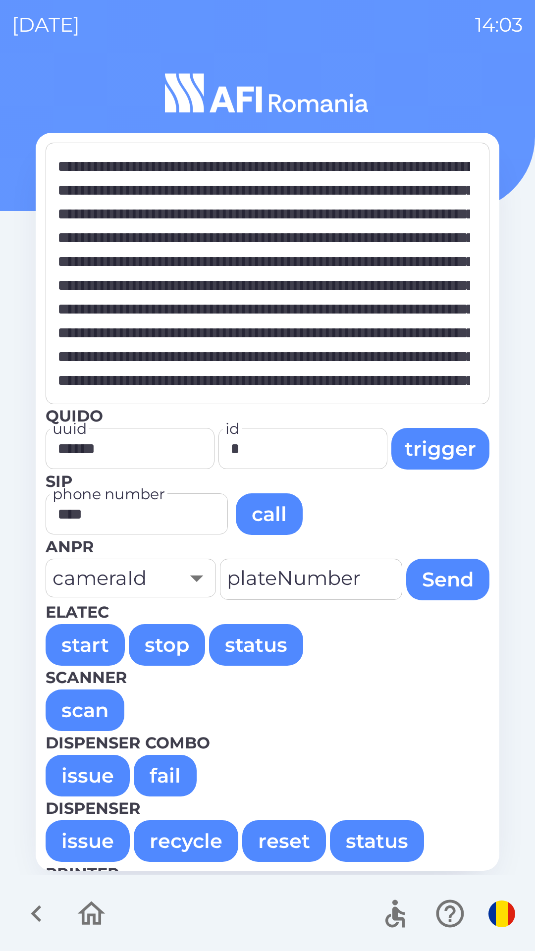
click at [99, 778] on button "issue" at bounding box center [88, 776] width 84 height 42
click at [100, 779] on button "issue" at bounding box center [88, 776] width 84 height 42
click at [98, 776] on button "issue" at bounding box center [88, 776] width 84 height 42
click at [100, 777] on button "issue" at bounding box center [88, 776] width 84 height 42
click at [101, 778] on button "issue" at bounding box center [88, 776] width 84 height 42
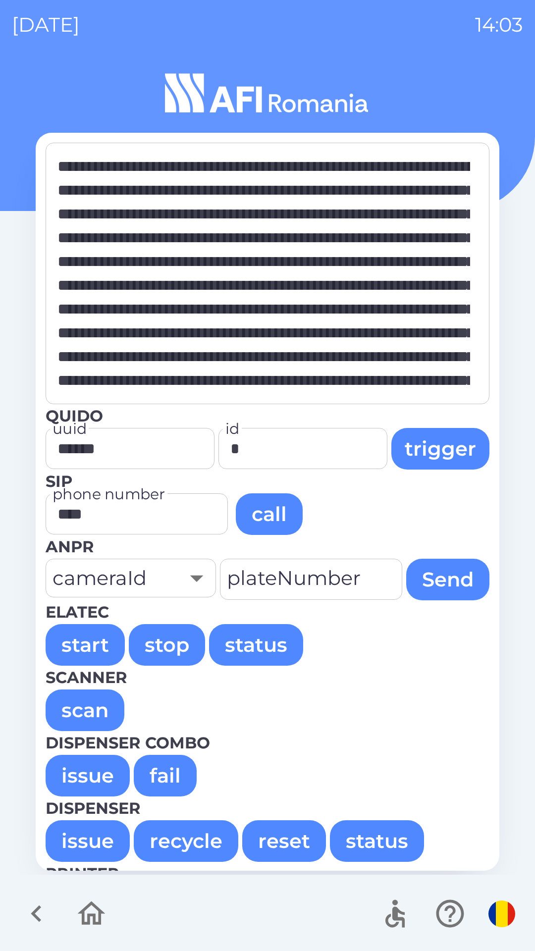
click at [99, 777] on button "issue" at bounding box center [88, 776] width 84 height 42
click at [0, 616] on div "[DATE] 14:05 * ​ Quido uuid ****** uuid id * id trigger SIP phone number **** p…" at bounding box center [267, 475] width 535 height 951
click at [97, 776] on button "issue" at bounding box center [88, 776] width 84 height 42
click at [70, 776] on button "issue" at bounding box center [88, 776] width 84 height 42
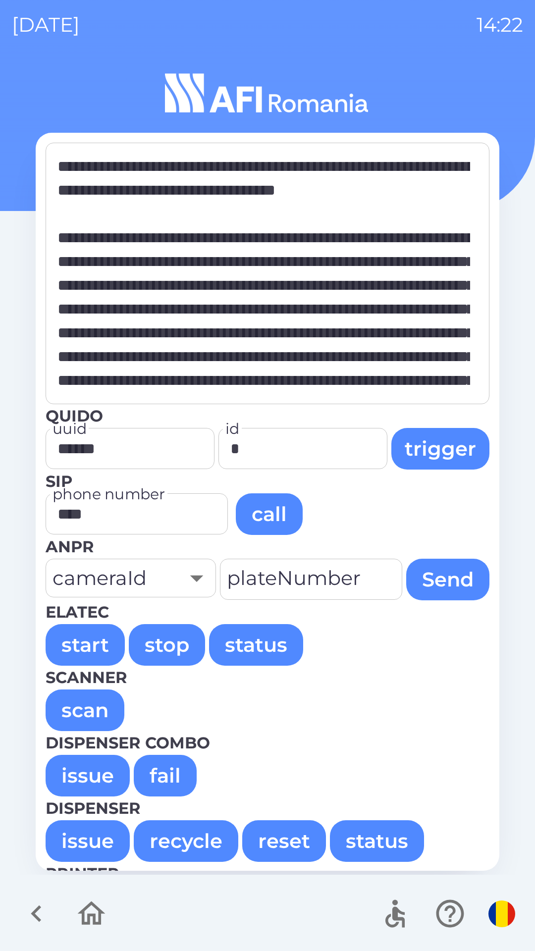
click at [81, 775] on button "issue" at bounding box center [88, 776] width 84 height 42
click at [87, 779] on button "issue" at bounding box center [88, 776] width 84 height 42
click at [90, 779] on button "issue" at bounding box center [88, 776] width 84 height 42
click at [106, 776] on button "issue" at bounding box center [88, 776] width 84 height 42
click at [97, 776] on button "issue" at bounding box center [88, 776] width 84 height 42
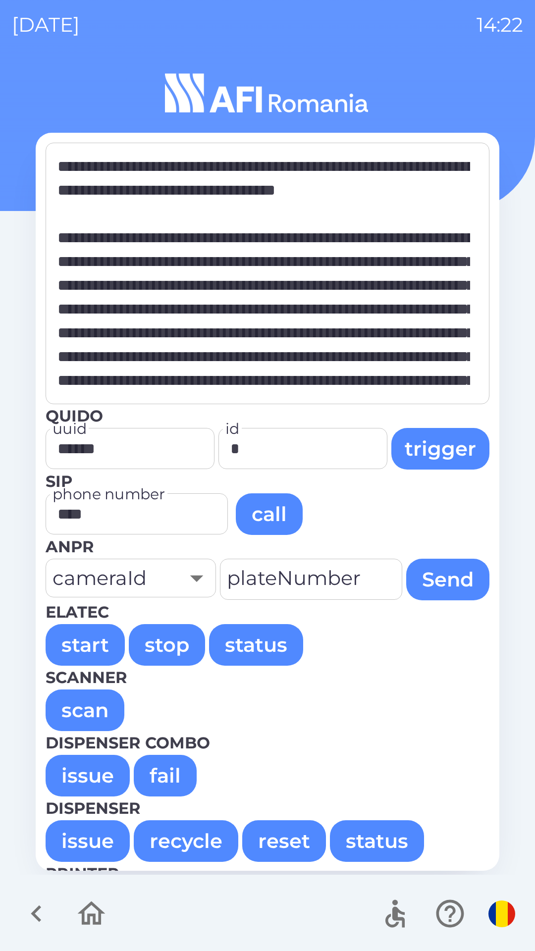
click at [98, 777] on button "issue" at bounding box center [88, 776] width 84 height 42
click at [92, 777] on button "issue" at bounding box center [88, 776] width 84 height 42
click at [92, 778] on button "issue" at bounding box center [88, 776] width 84 height 42
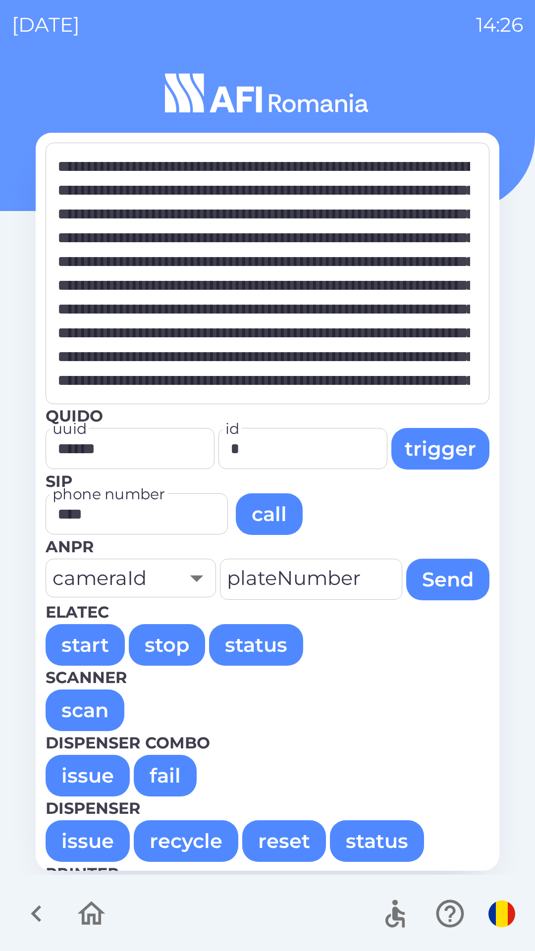
type textarea "**********"
click at [93, 768] on button "issue" at bounding box center [88, 776] width 84 height 42
click at [80, 908] on icon "button" at bounding box center [91, 913] width 33 height 33
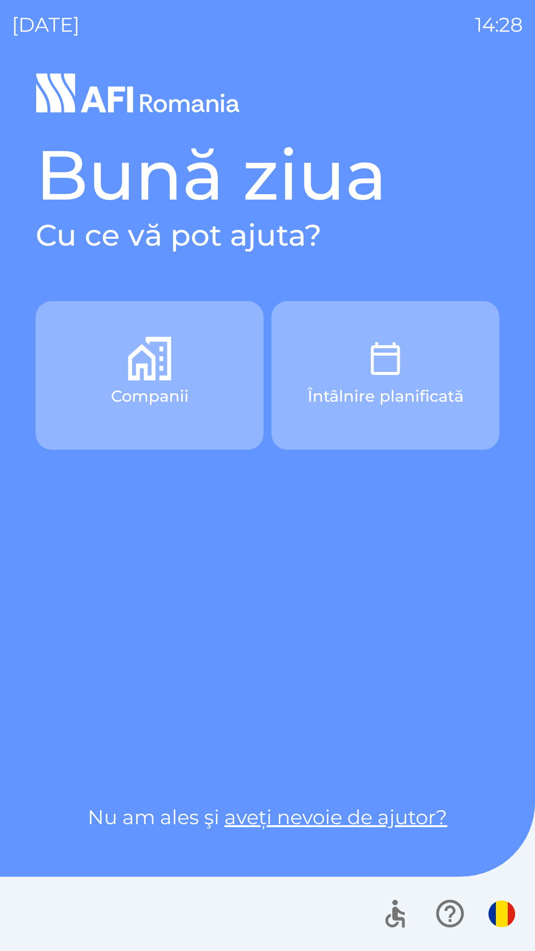
click at [351, 467] on div "Companii Întâlnire planificată" at bounding box center [268, 532] width 464 height 462
click at [333, 271] on div "Bună ziua Cu ce vă pot ajuta? Companii Întâlnire planificată Nu am ales şi aveț…" at bounding box center [268, 482] width 464 height 699
click at [91, 945] on div at bounding box center [267, 914] width 535 height 74
click at [99, 940] on div at bounding box center [267, 914] width 535 height 74
click at [91, 897] on div at bounding box center [267, 914] width 535 height 74
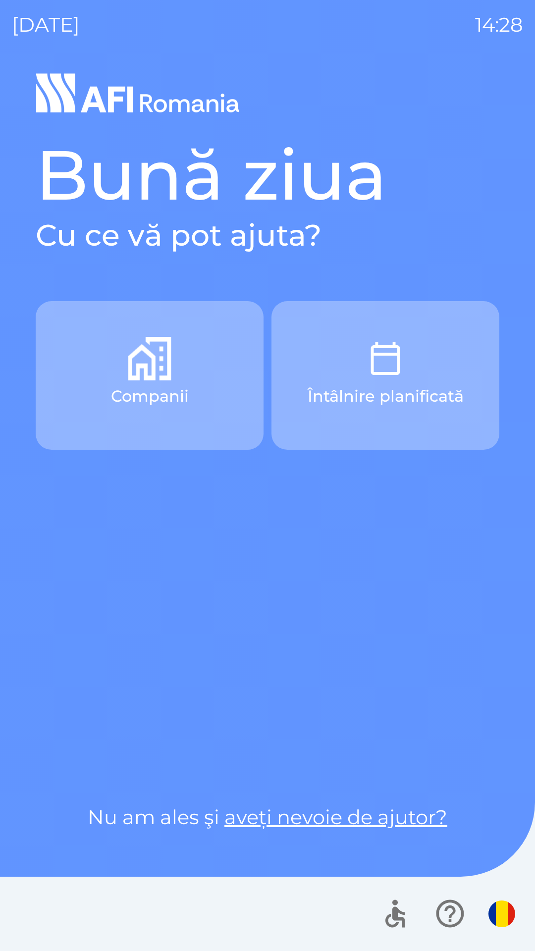
click at [289, 807] on link "aveți nevoie de ajutor?" at bounding box center [335, 817] width 223 height 24
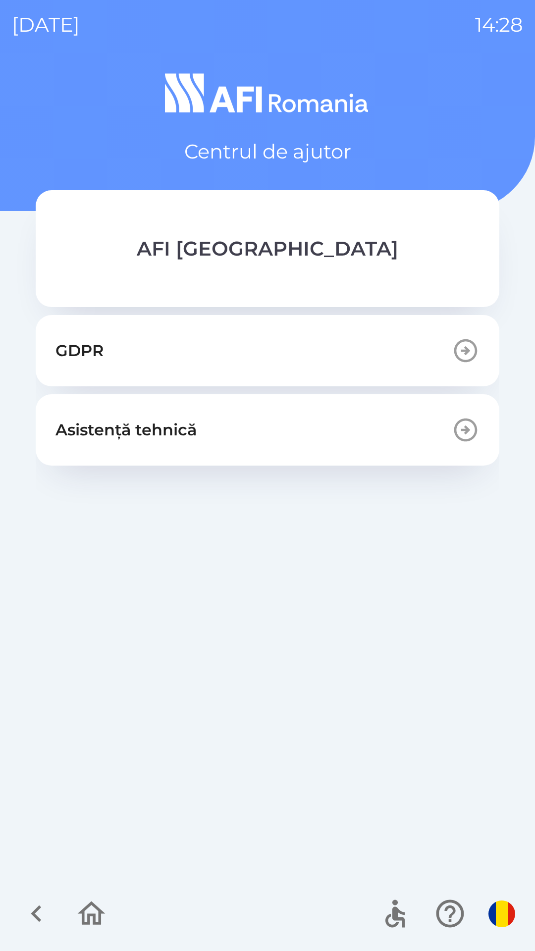
click at [95, 914] on icon "button" at bounding box center [92, 913] width 28 height 24
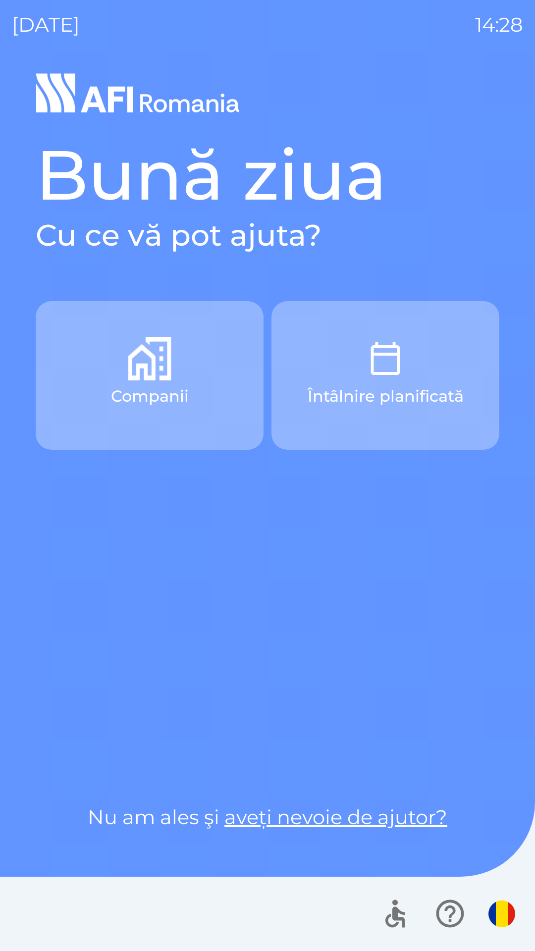
click at [386, 904] on icon "button" at bounding box center [394, 913] width 33 height 33
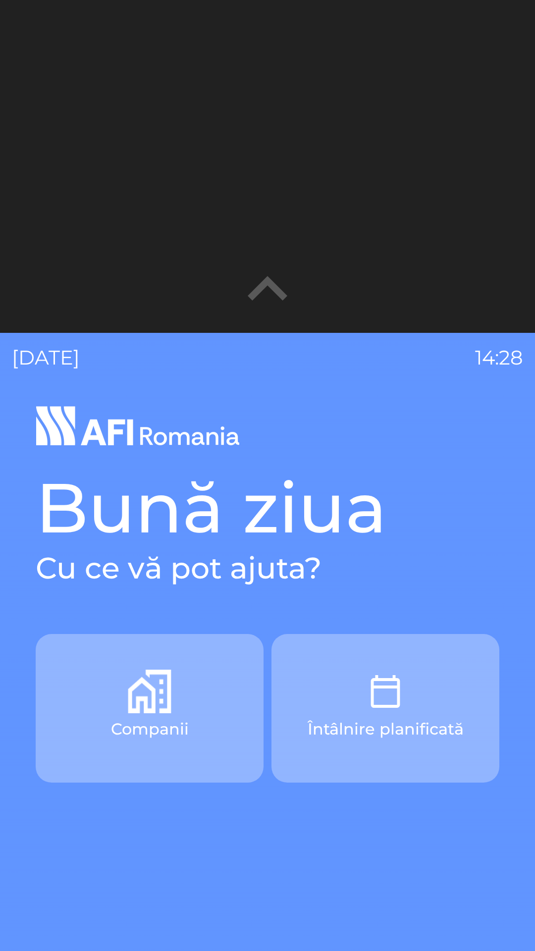
click at [503, 849] on div "Bună ziua Cu ce vă pot ajuta? Companii Întâlnire planificată Nu am ales şi aveț…" at bounding box center [267, 843] width 511 height 882
click at [436, 848] on div "Companii Întâlnire planificată" at bounding box center [268, 865] width 464 height 462
click at [94, 753] on button "Companii" at bounding box center [150, 708] width 228 height 149
click at [331, 717] on p "Întâlnire planificată" at bounding box center [386, 729] width 156 height 24
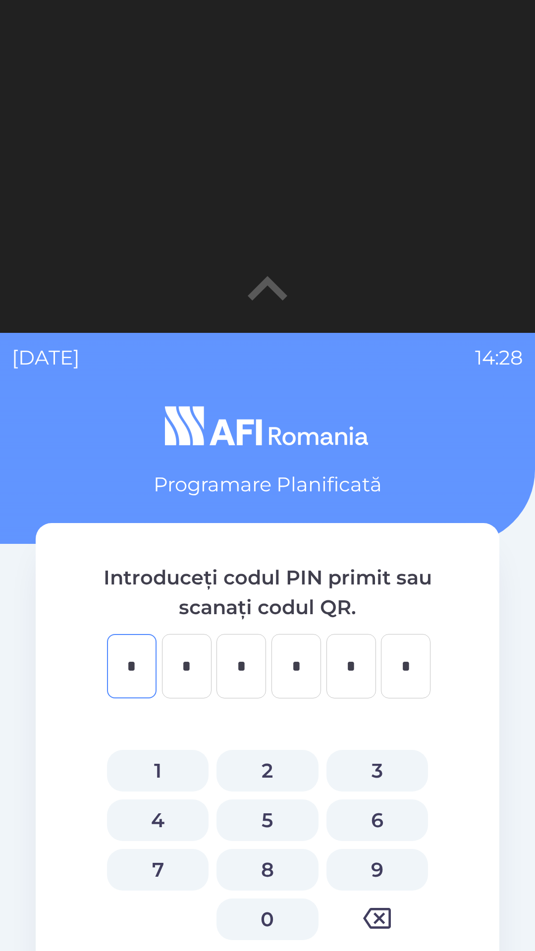
click at [75, 587] on div "Introduceți codul PIN primit sau scanați codul QR. * ​ * ​ * ​ * ​ * ​ * ​ Ați …" at bounding box center [268, 814] width 464 height 583
click at [362, 501] on div "Programare Planificată Introduceți codul PIN primit sau scanați codul QR. * ​ *…" at bounding box center [267, 843] width 511 height 882
click at [372, 479] on p "Programare Planificată" at bounding box center [268, 485] width 228 height 30
click at [362, 697] on div "* ​" at bounding box center [351, 666] width 50 height 64
click at [275, 290] on icon "button" at bounding box center [268, 288] width 40 height 24
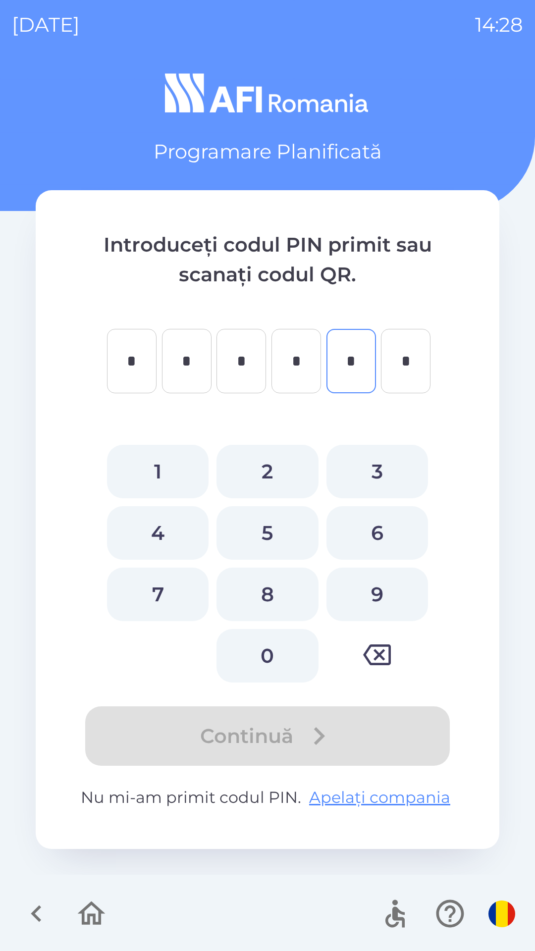
click at [105, 430] on div "Introduceți codul PIN primit sau scanați codul QR. * ​ * ​ * ​ * ​ * ​ * ​ Ați …" at bounding box center [268, 519] width 464 height 659
click at [270, 617] on button "8" at bounding box center [267, 594] width 102 height 53
type input "*"
click at [44, 915] on icon "button" at bounding box center [36, 913] width 33 height 33
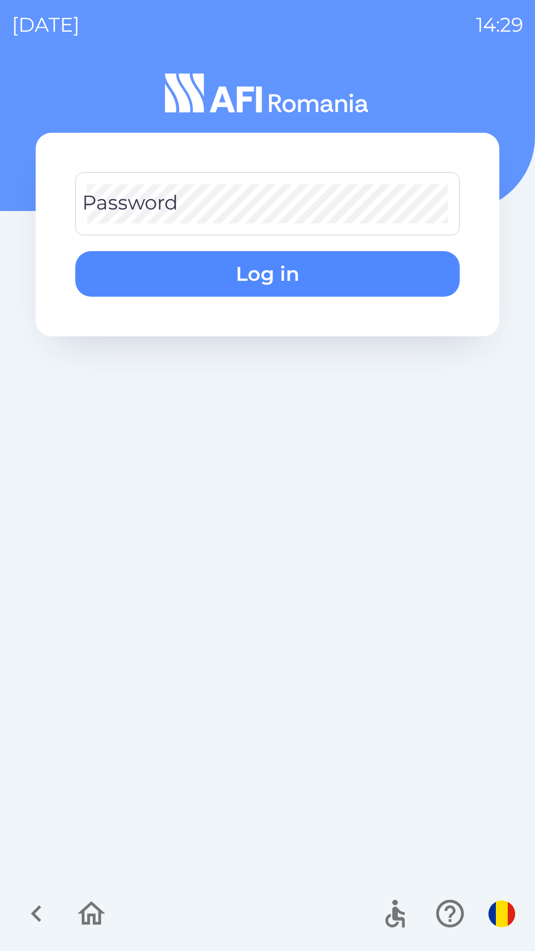
click at [413, 897] on div at bounding box center [446, 913] width 145 height 41
click at [145, 768] on div "Password Password Log in" at bounding box center [267, 510] width 511 height 882
click at [344, 536] on div "Password Password Log in" at bounding box center [267, 510] width 511 height 882
click at [40, 199] on div "Password Password Log in" at bounding box center [268, 235] width 464 height 204
click at [80, 69] on div "[DATE] 14:29 Password Password Log in" at bounding box center [267, 475] width 535 height 951
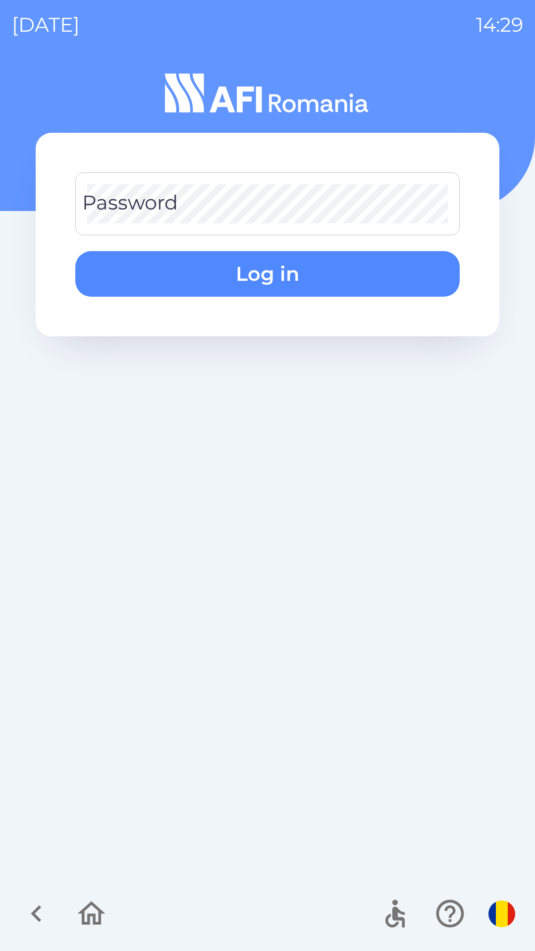
click at [474, 151] on div "Password Password Log in" at bounding box center [268, 235] width 464 height 204
click at [24, 758] on div "Password Password Log in" at bounding box center [267, 510] width 511 height 882
click at [30, 364] on div "Password Password Log in" at bounding box center [267, 510] width 511 height 882
click at [9, 949] on div at bounding box center [267, 914] width 535 height 74
click at [140, 900] on div at bounding box center [267, 914] width 535 height 74
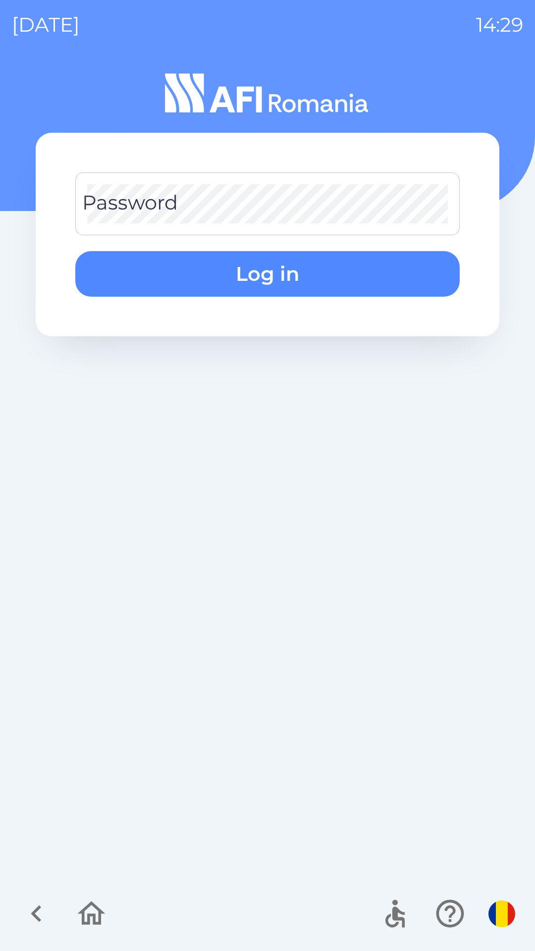
click at [196, 394] on div "Password Password Log in" at bounding box center [267, 510] width 511 height 882
click at [287, 506] on div "Password Password Log in" at bounding box center [267, 510] width 511 height 882
click at [108, 912] on button "button" at bounding box center [91, 913] width 41 height 41
